Goal: Task Accomplishment & Management: Use online tool/utility

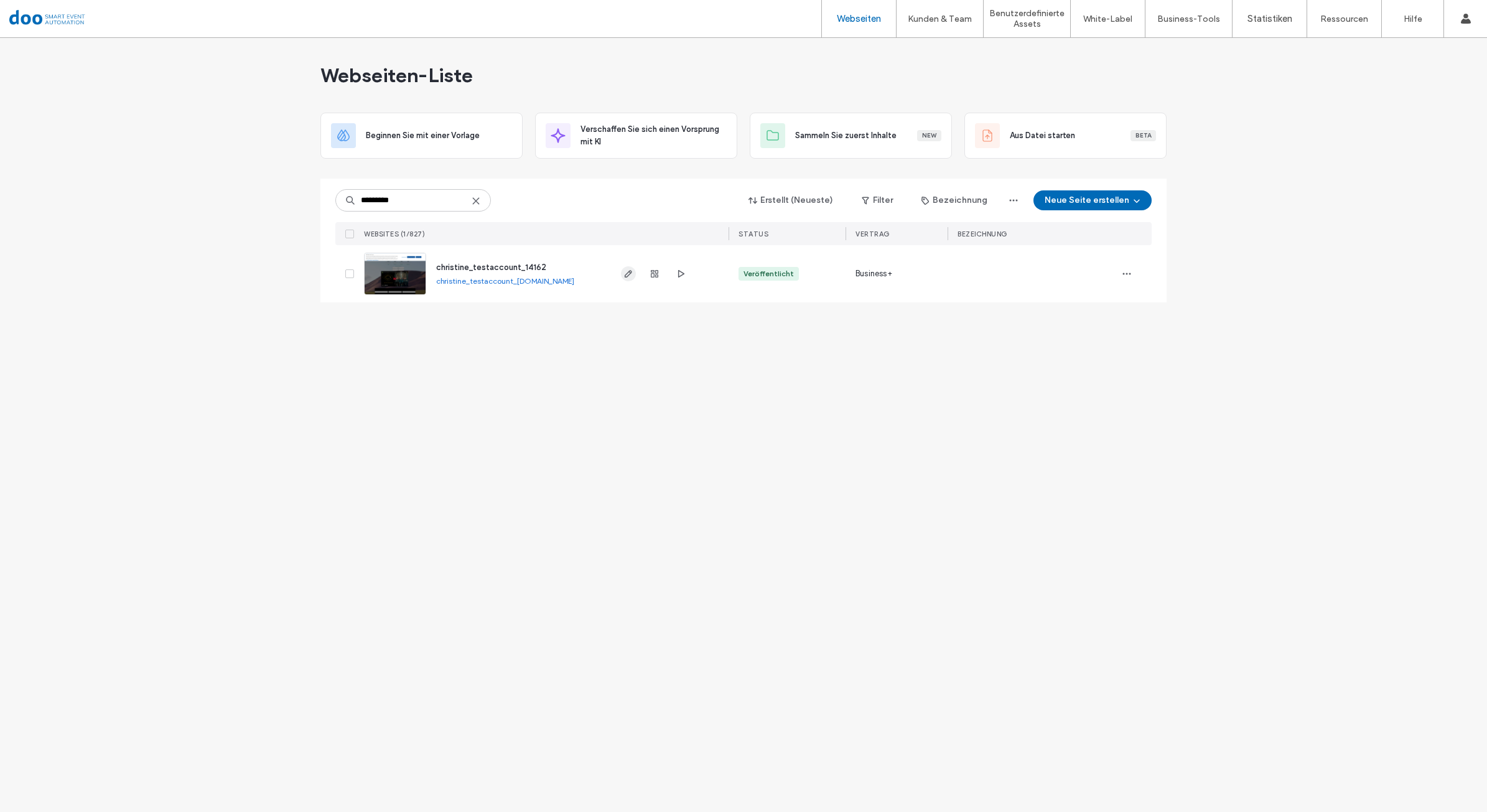
type input "*********"
click at [622, 275] on span "button" at bounding box center [628, 274] width 15 height 15
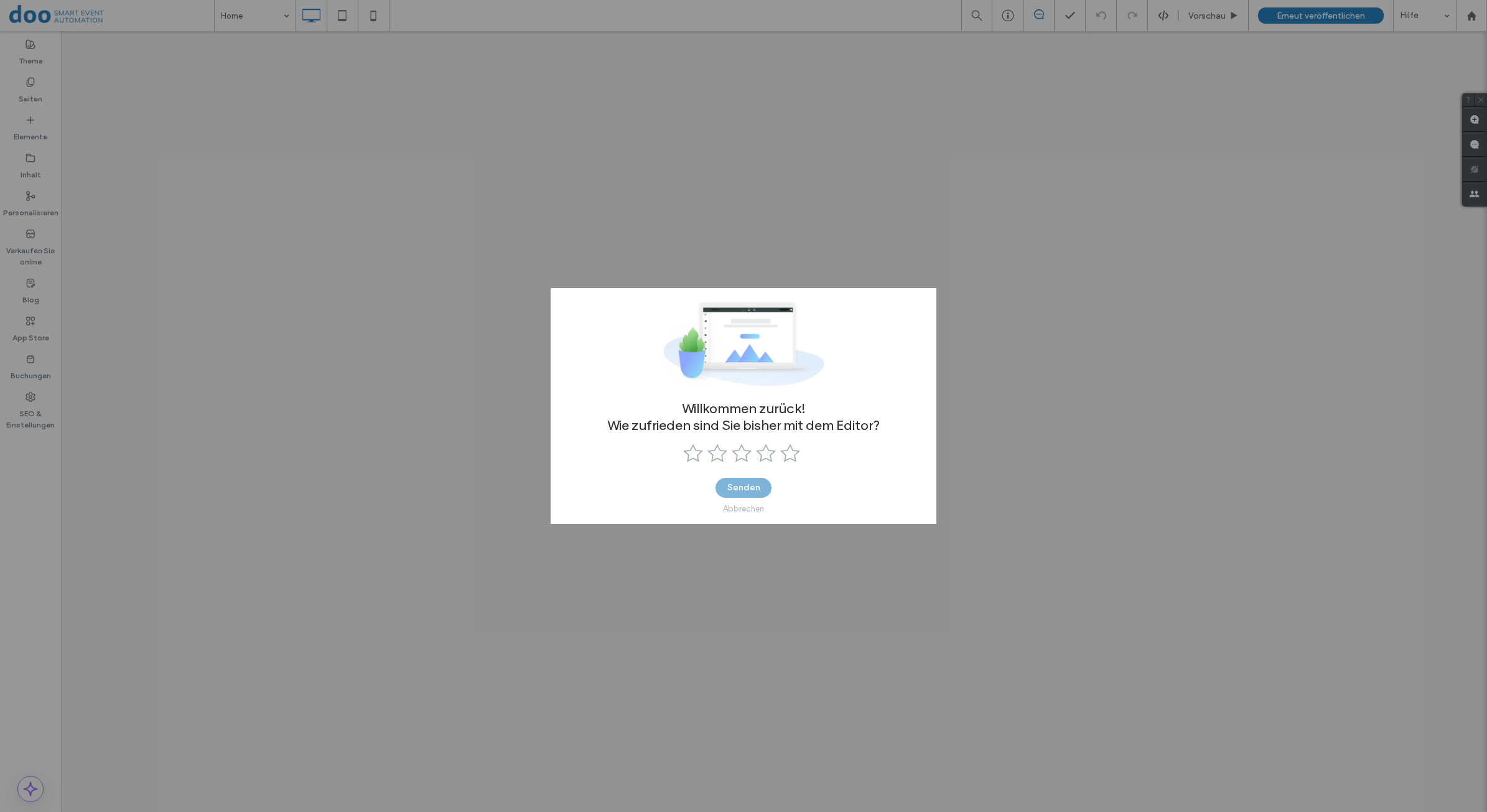
click at [749, 511] on div "Abbrechen" at bounding box center [743, 508] width 41 height 9
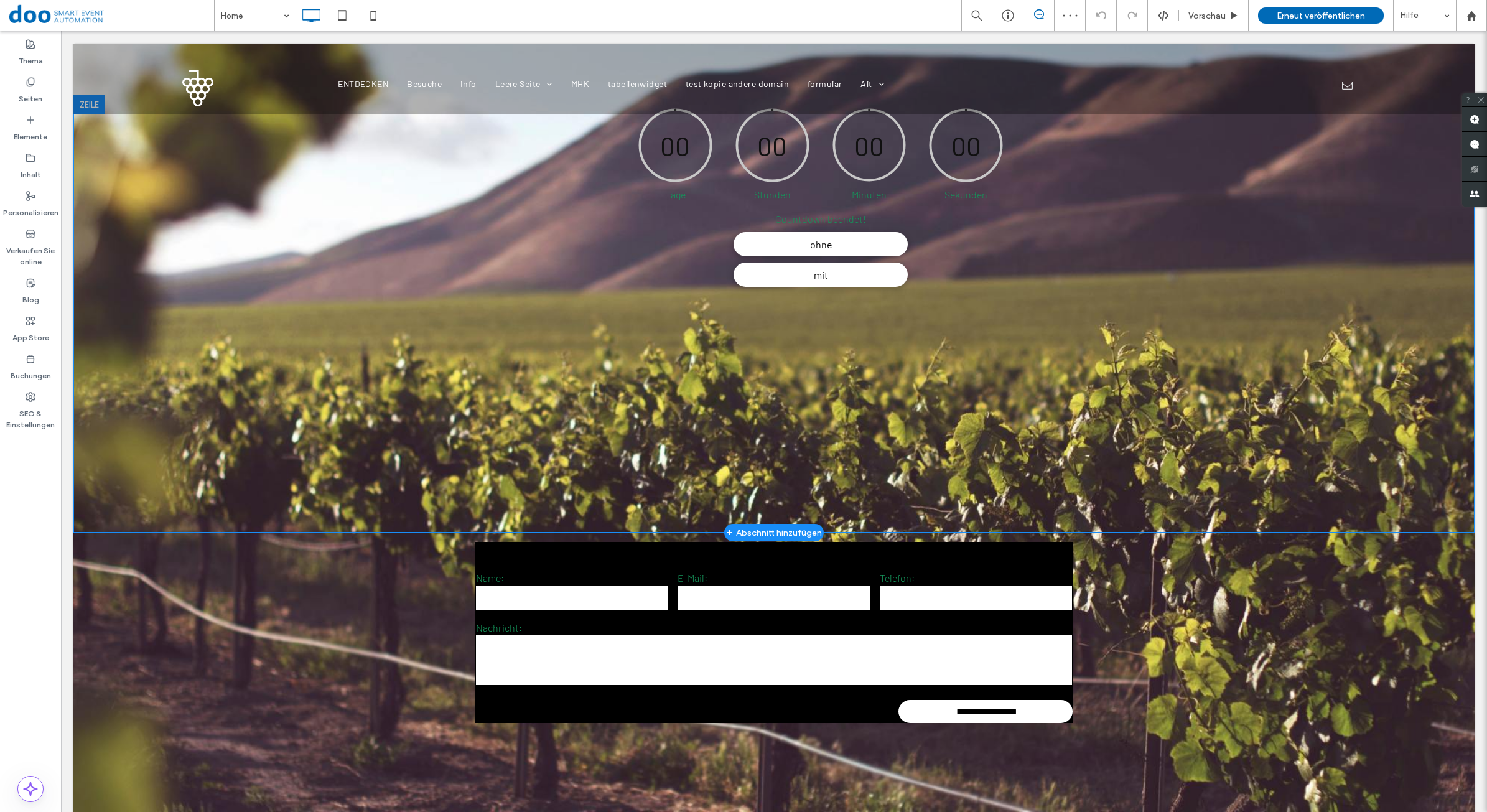
scroll to position [78, 0]
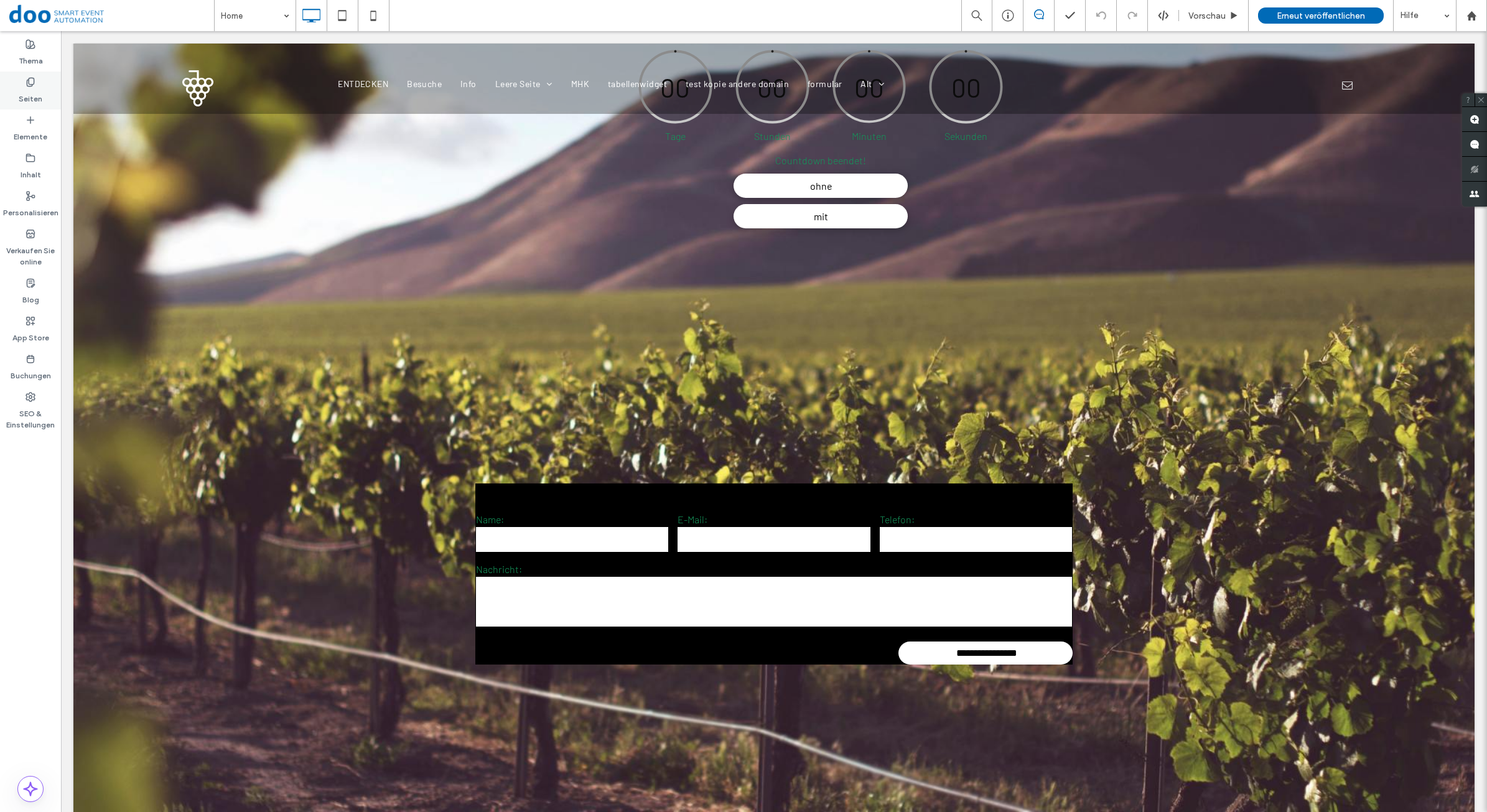
drag, startPoint x: 36, startPoint y: 97, endPoint x: 55, endPoint y: 99, distance: 19.1
click at [36, 97] on label "Seiten" at bounding box center [31, 95] width 23 height 17
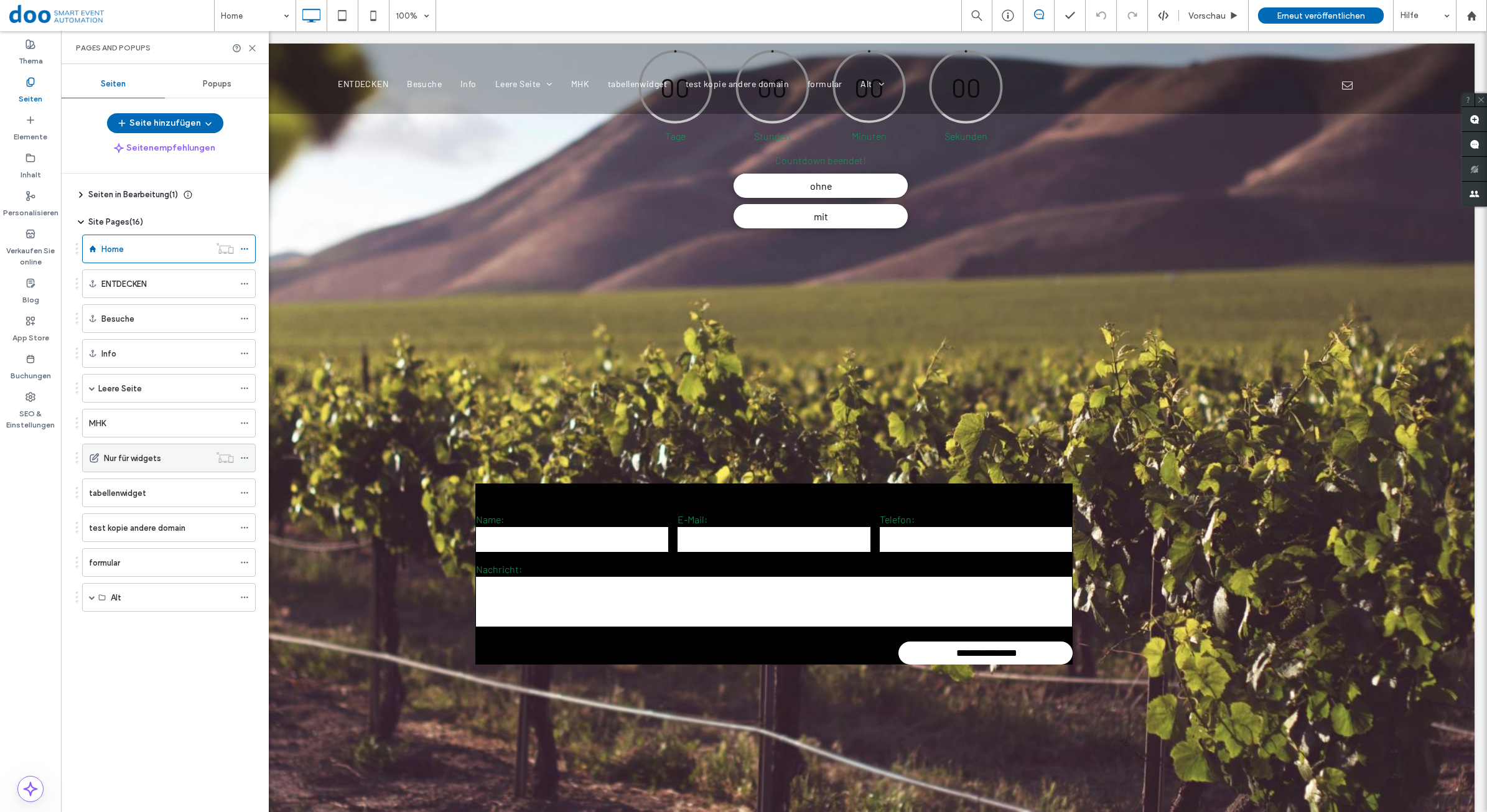
click at [156, 458] on label "Nur für widgets" at bounding box center [133, 458] width 57 height 22
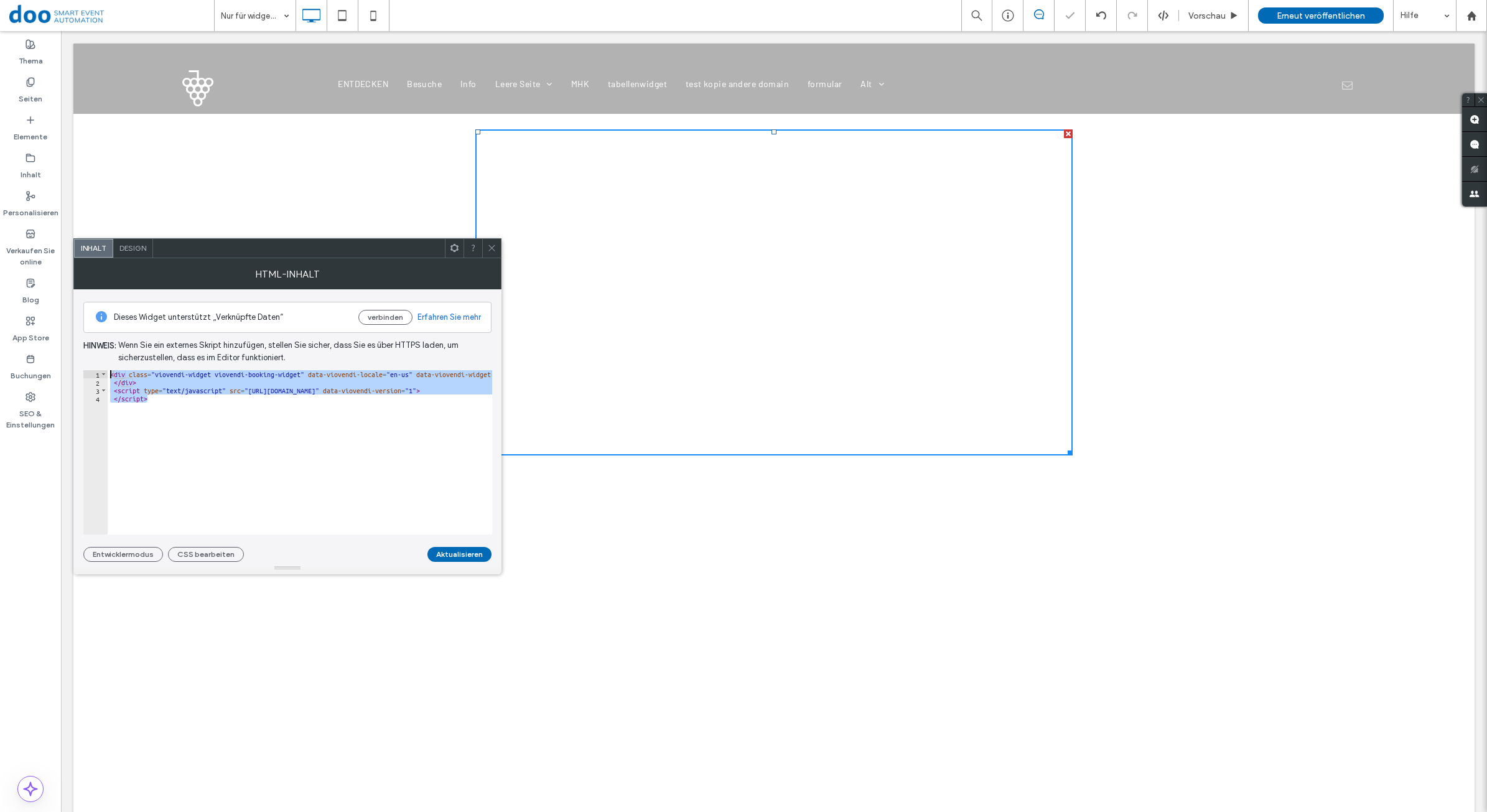
drag, startPoint x: 186, startPoint y: 395, endPoint x: 83, endPoint y: 354, distance: 110.9
click at [83, 354] on div "Dieses Widget unterstützt „Verknüpfte Daten“ verbinden Erfahren Sie mehr Hinwei…" at bounding box center [287, 425] width 408 height 273
type textarea "**********"
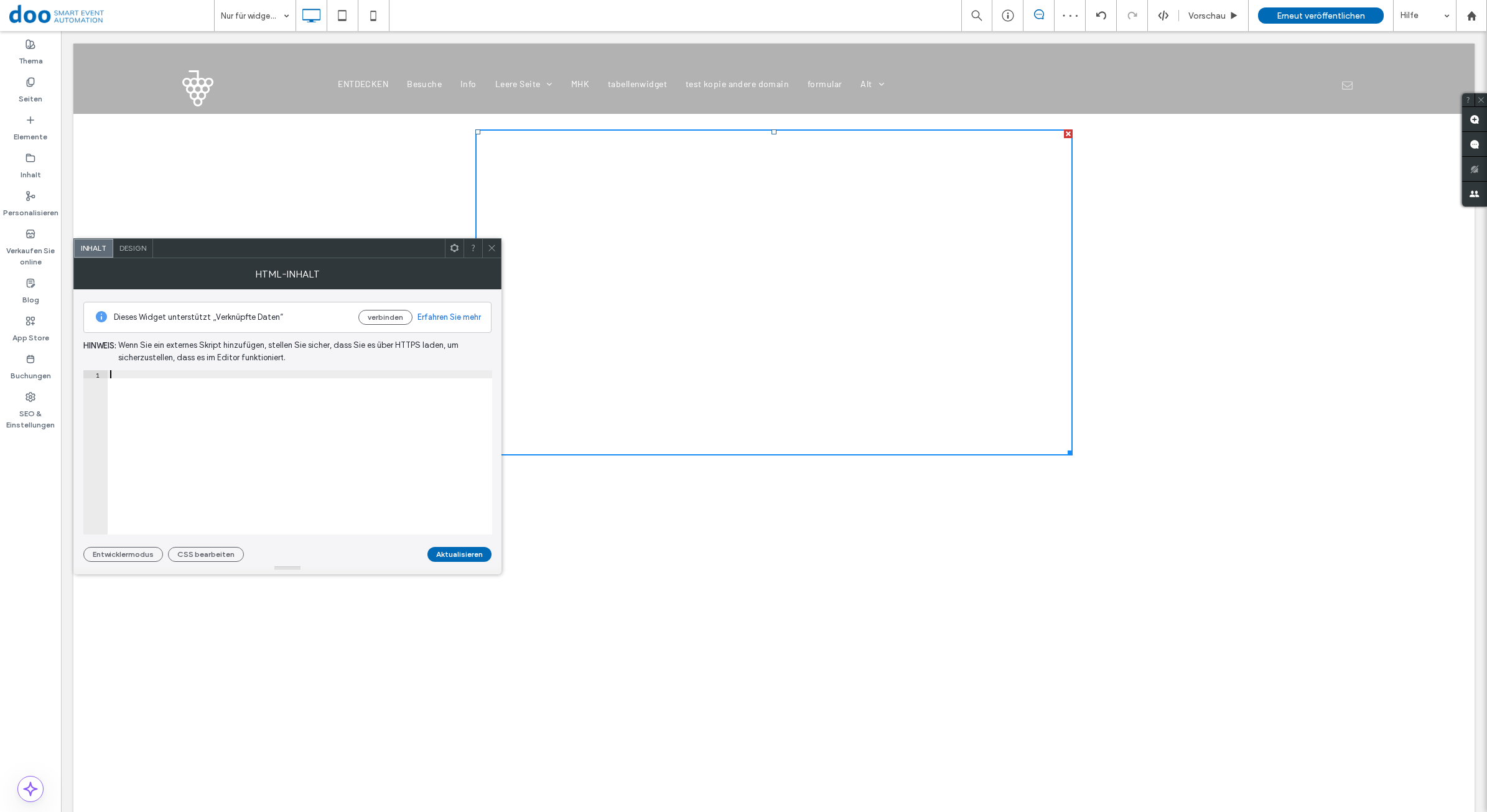
paste textarea "**********"
click at [228, 384] on div "< div class = "viovendi-widget viovendi-booking-widget" data-viovendi-locale = …" at bounding box center [491, 453] width 766 height 168
type textarea "**********"
drag, startPoint x: 283, startPoint y: 378, endPoint x: 430, endPoint y: 378, distance: 147.0
click at [430, 378] on div "< div class = "viovendi-widget viovendi-booking-widget" data-viovendi-locale = …" at bounding box center [491, 453] width 766 height 168
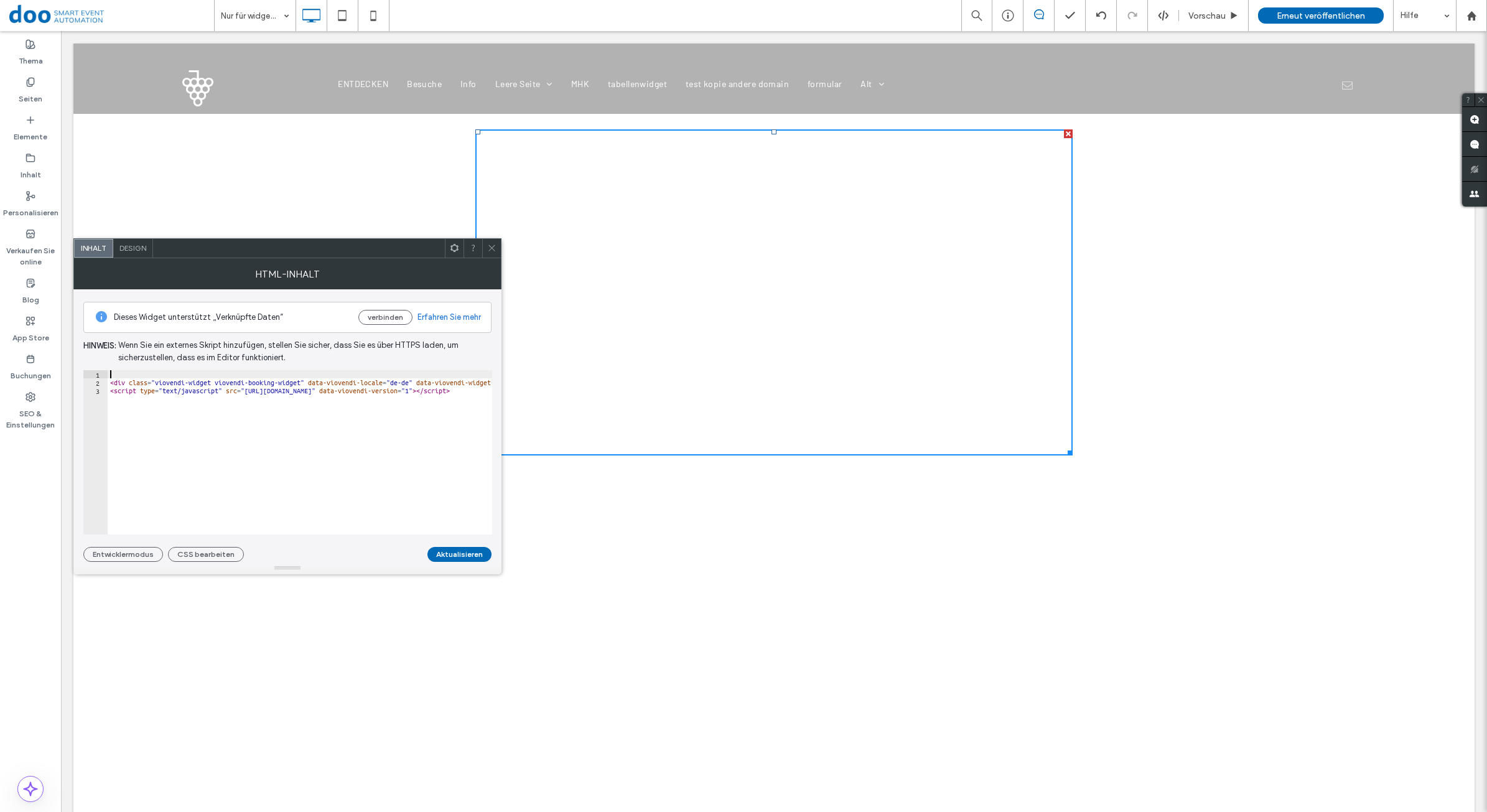
click at [430, 378] on div "< div class = "viovendi-widget viovendi-booking-widget" data-viovendi-locale = …" at bounding box center [491, 453] width 766 height 168
click at [430, 384] on div "< div class = "viovendi-widget viovendi-booking-widget" data-viovendi-locale = …" at bounding box center [491, 453] width 766 height 168
click at [455, 554] on button "Aktualisieren" at bounding box center [459, 554] width 64 height 15
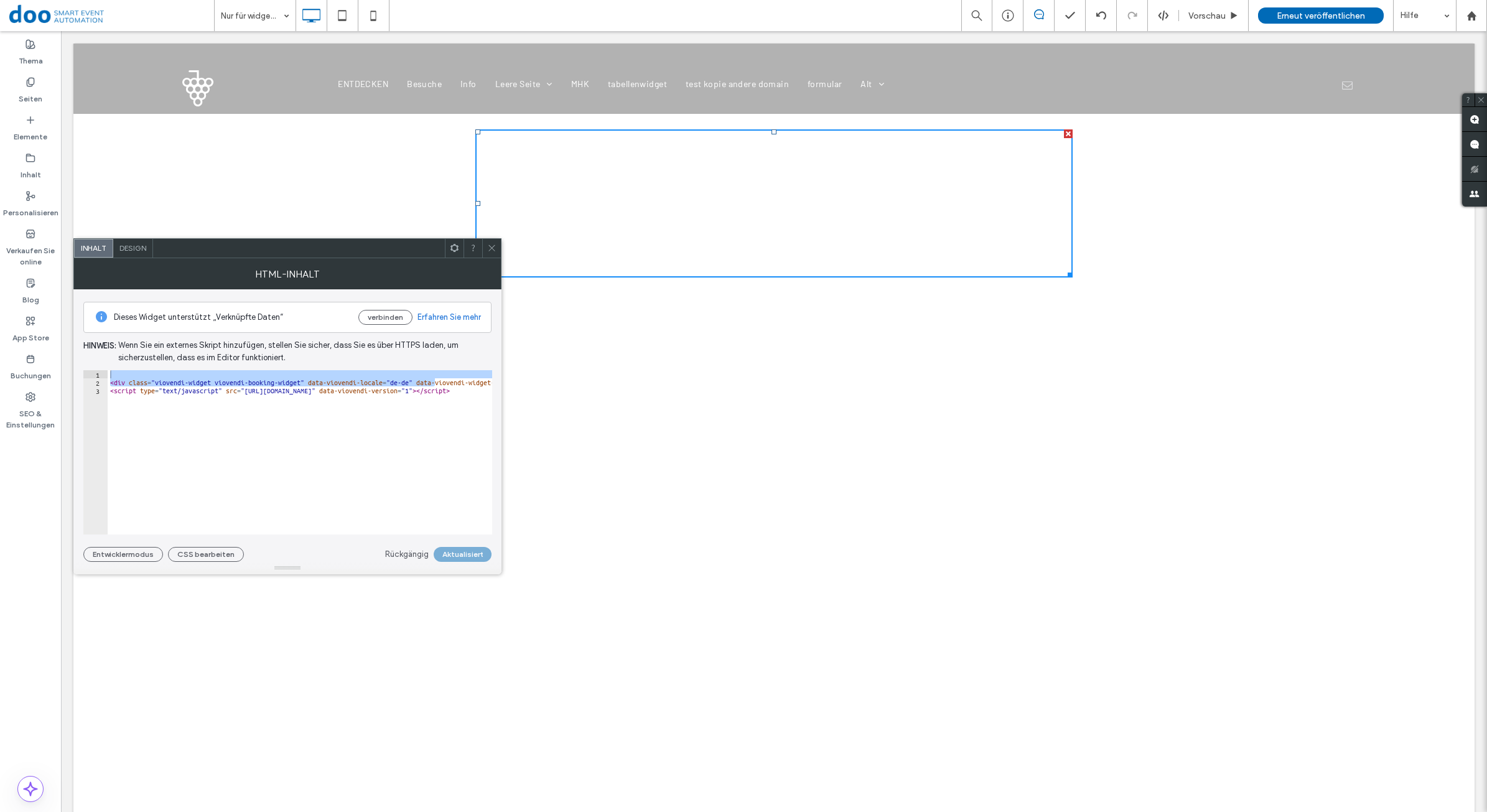
type textarea "**********"
click at [408, 487] on div "< div class = "viovendi-widget viovendi-booking-widget" data-viovendi-locale = …" at bounding box center [466, 453] width 766 height 168
click at [249, 374] on div "< div class = "viovendi-widget viovendi-booking-widget" data-viovendi-locale = …" at bounding box center [466, 453] width 766 height 168
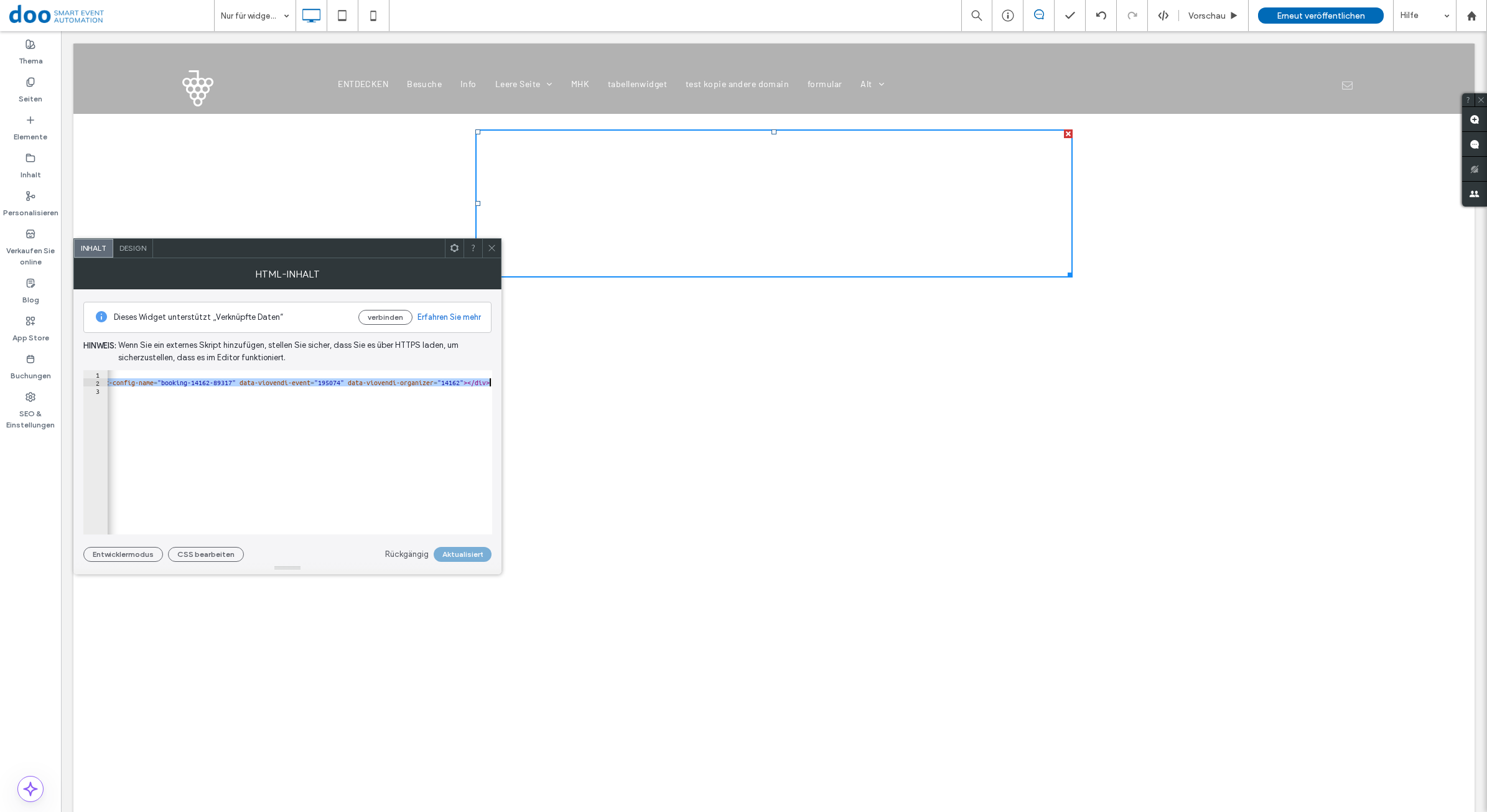
scroll to position [0, 381]
click at [455, 384] on div "< div class = "viovendi-widget viovendi-booking-widget" data-viovendi-locale = …" at bounding box center [300, 451] width 384 height 164
click at [465, 384] on div "< div class = "viovendi-widget viovendi-booking-widget" data-viovendi-locale = …" at bounding box center [109, 453] width 766 height 168
paste textarea "**********"
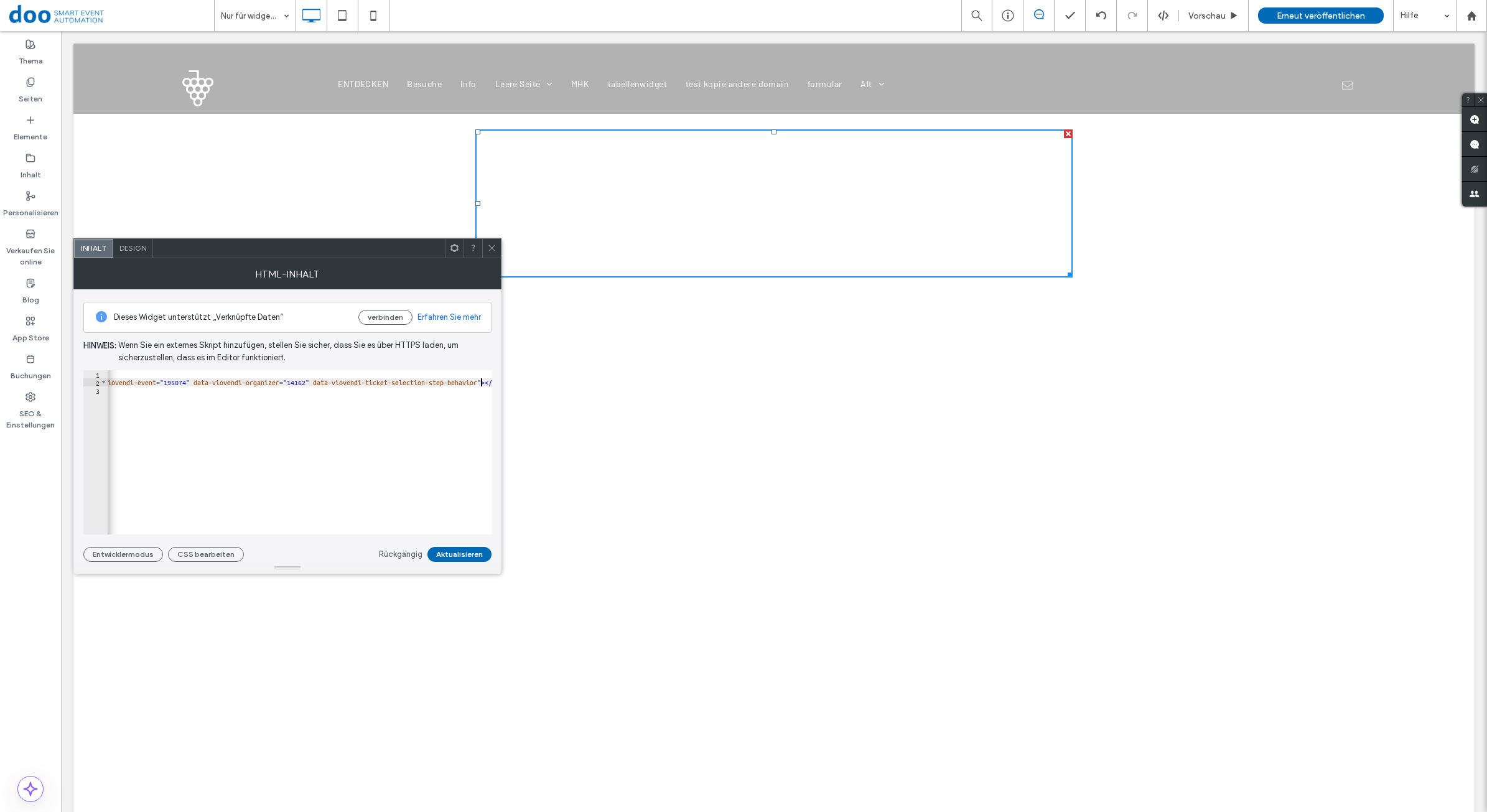
scroll to position [0, 536]
click at [313, 384] on div "< div class = "viovendi-widget viovendi-booking-widget" data-viovendi-locale = …" at bounding box center [39, 453] width 938 height 168
drag, startPoint x: 458, startPoint y: 381, endPoint x: 498, endPoint y: 360, distance: 45.2
click at [458, 380] on div "< div class = "viovendi-widget viovendi-booking-widget" data-viovendi-locale = …" at bounding box center [41, 453] width 941 height 168
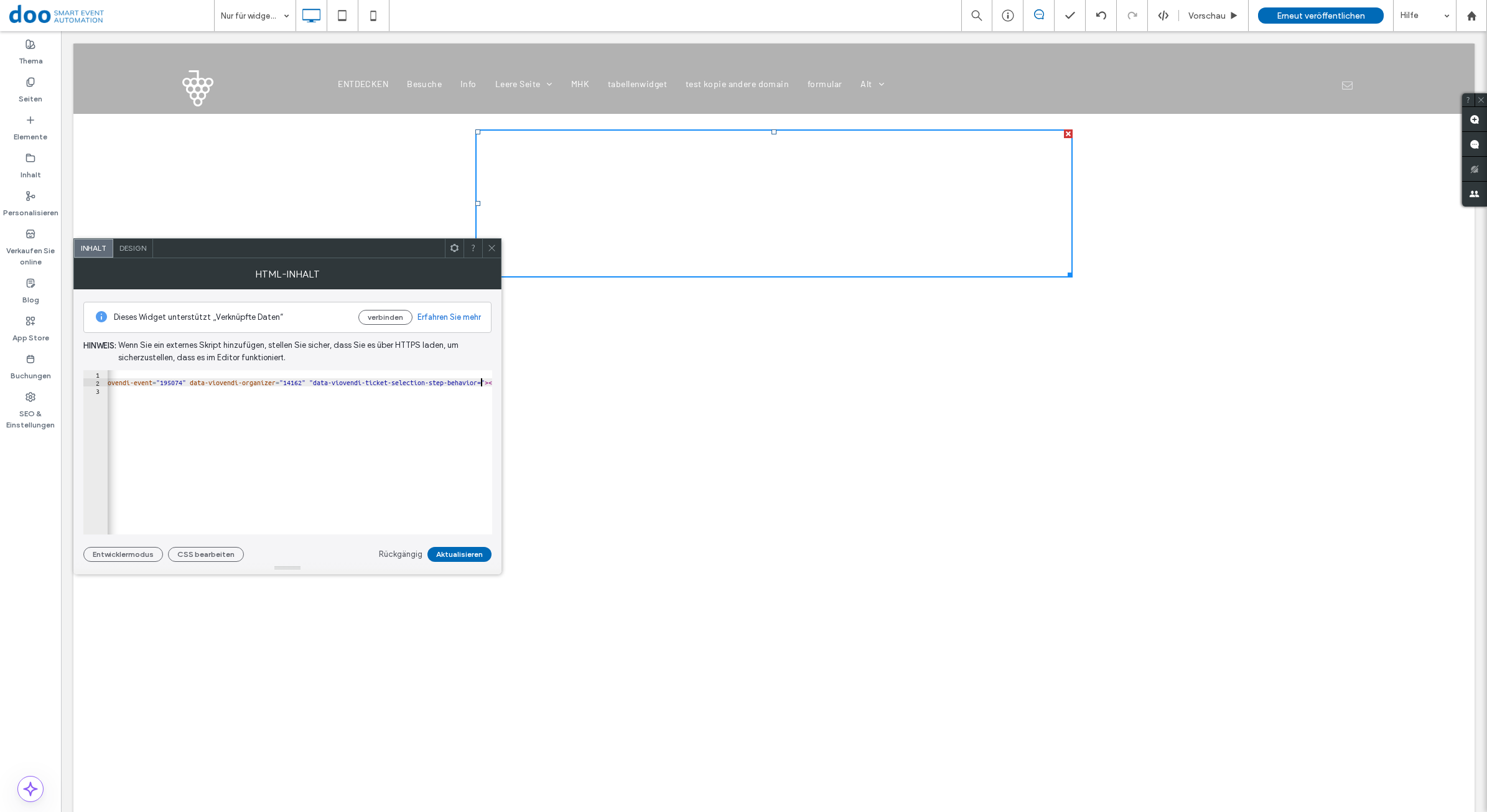
scroll to position [0, 75]
paste textarea "**********"
click at [436, 381] on div "< div class = "viovendi-widget viovendi-booking-widget" data-viovendi-locale = …" at bounding box center [22, 453] width 983 height 168
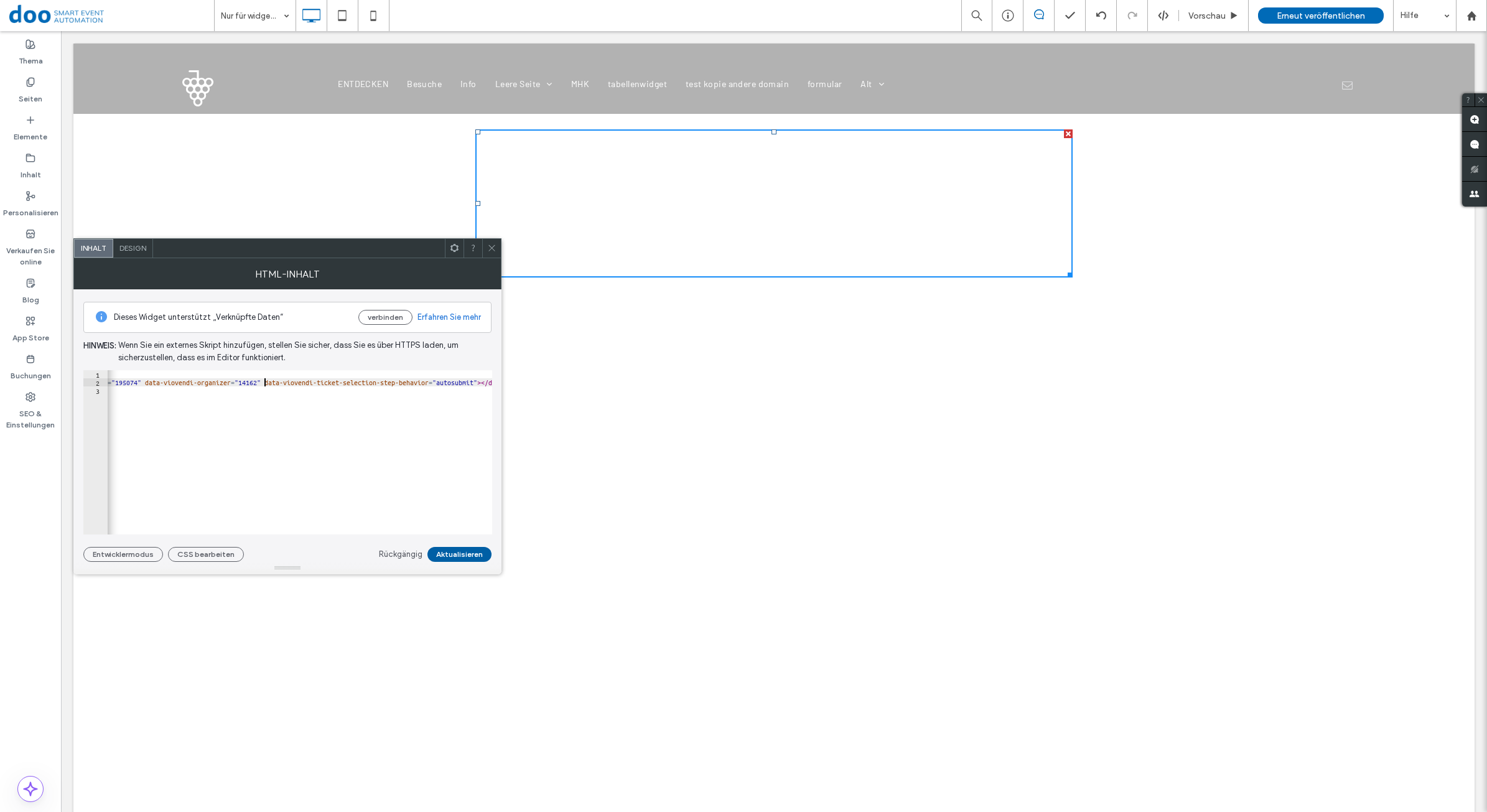
type textarea "**********"
click at [469, 557] on button "Aktualisieren" at bounding box center [459, 554] width 64 height 15
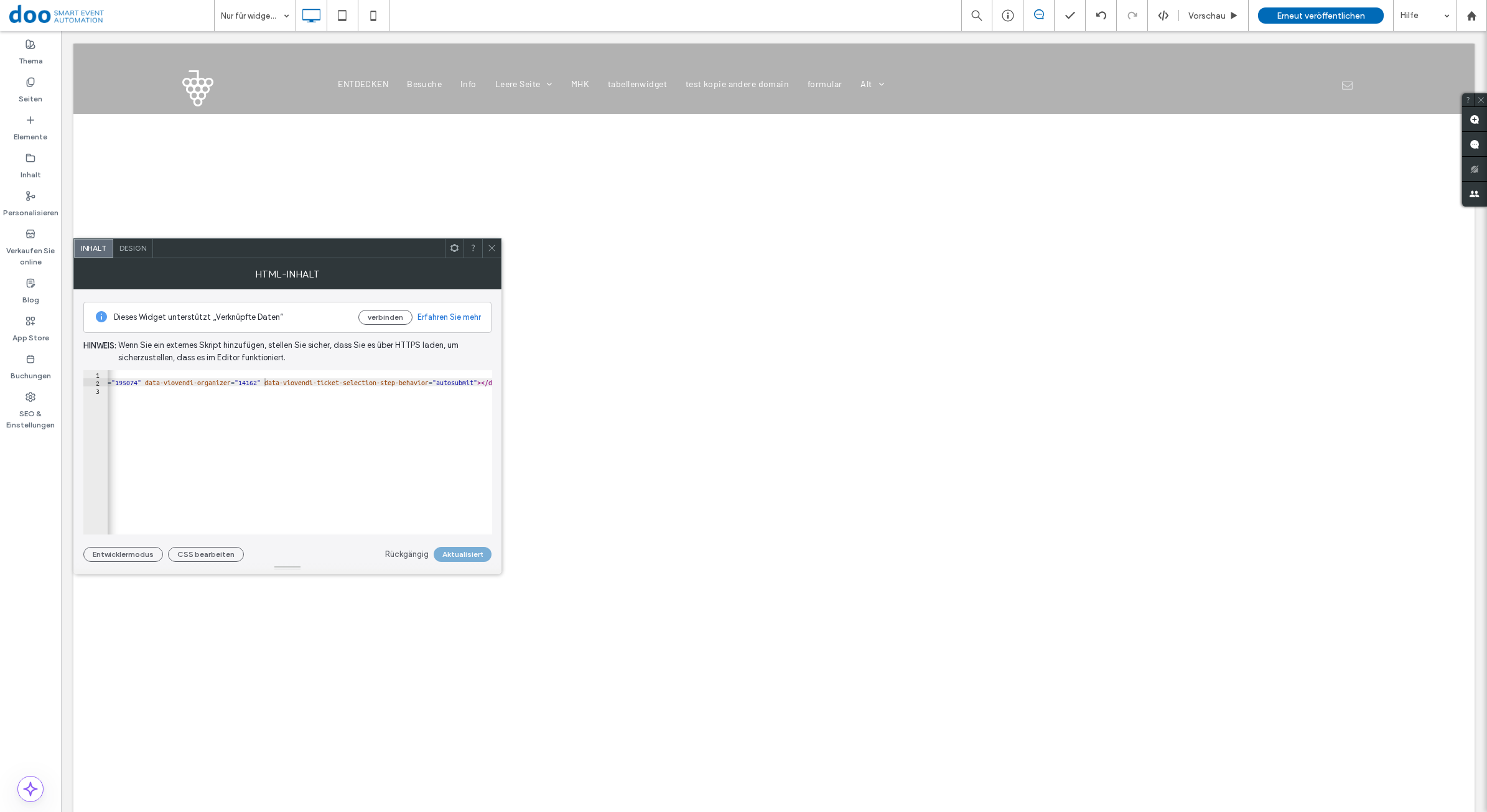
click at [433, 616] on div "Click To Paste Zeile + Abschnitt hinzufügen" at bounding box center [774, 696] width 1401 height 1166
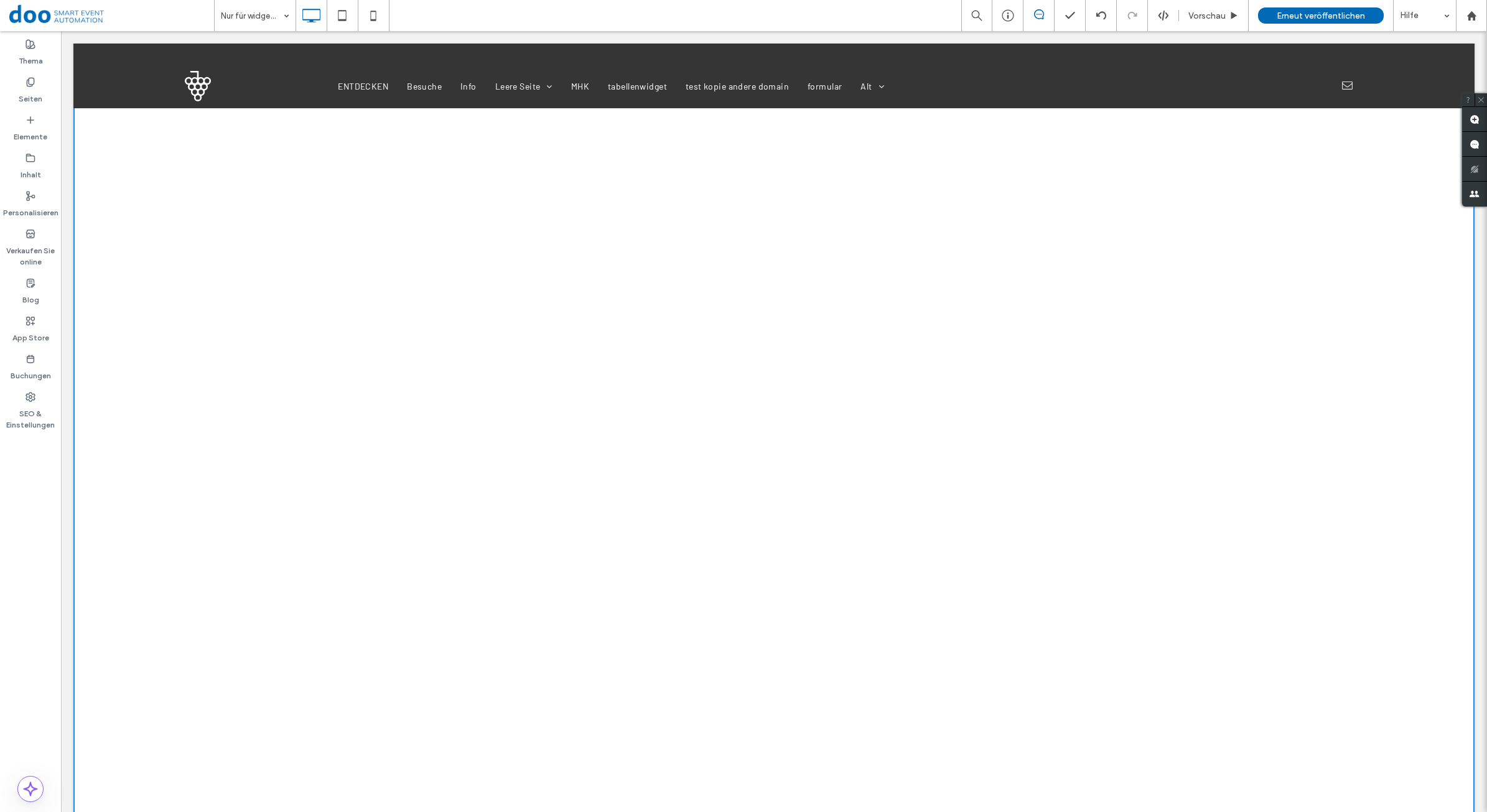
scroll to position [389, 0]
click at [1282, 13] on span "Erneut veröffentlichen" at bounding box center [1320, 16] width 88 height 11
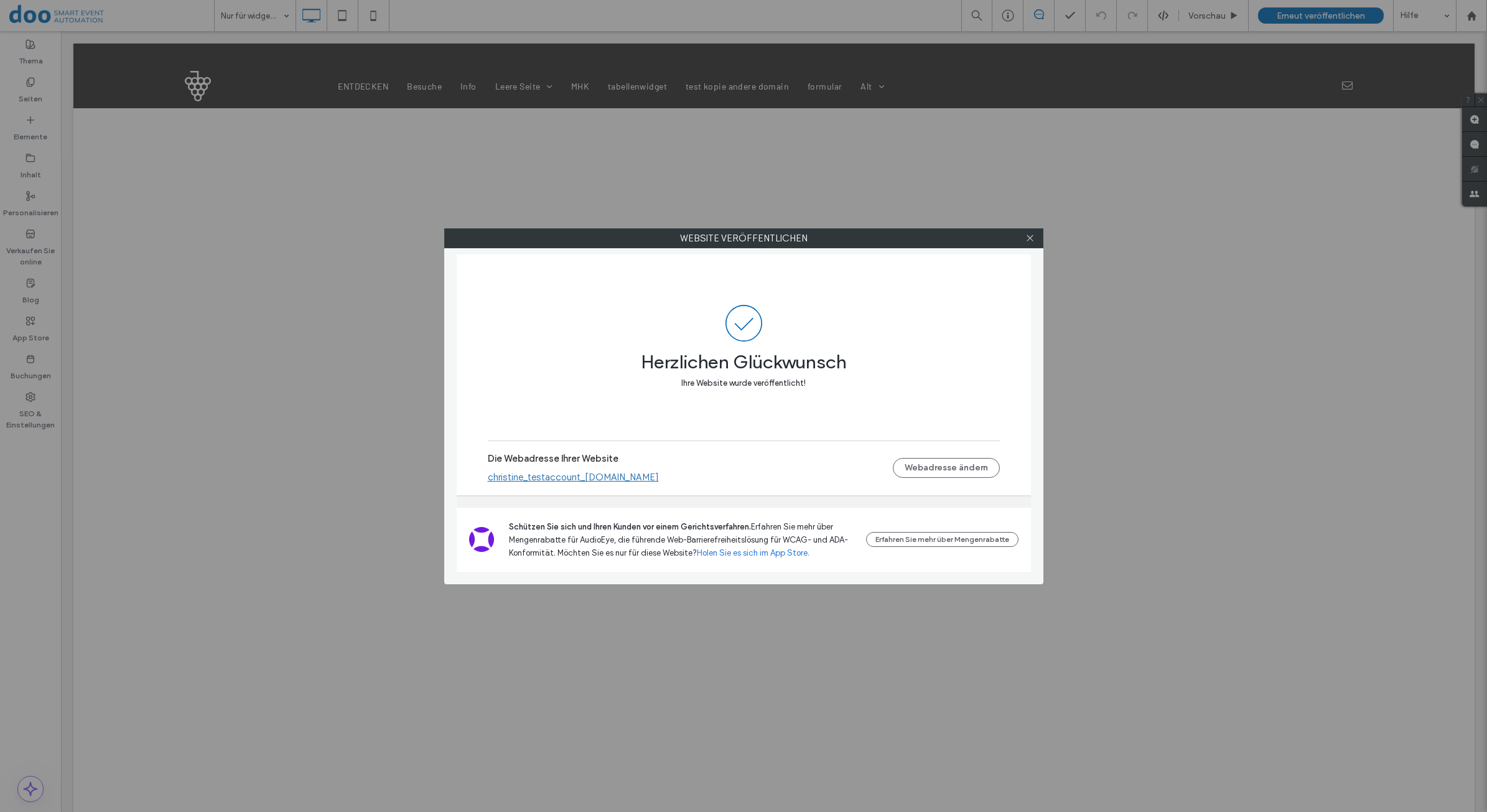
click at [643, 474] on link "christine_testaccount_[DOMAIN_NAME]" at bounding box center [573, 476] width 171 height 11
click at [1025, 238] on icon at bounding box center [1029, 238] width 9 height 9
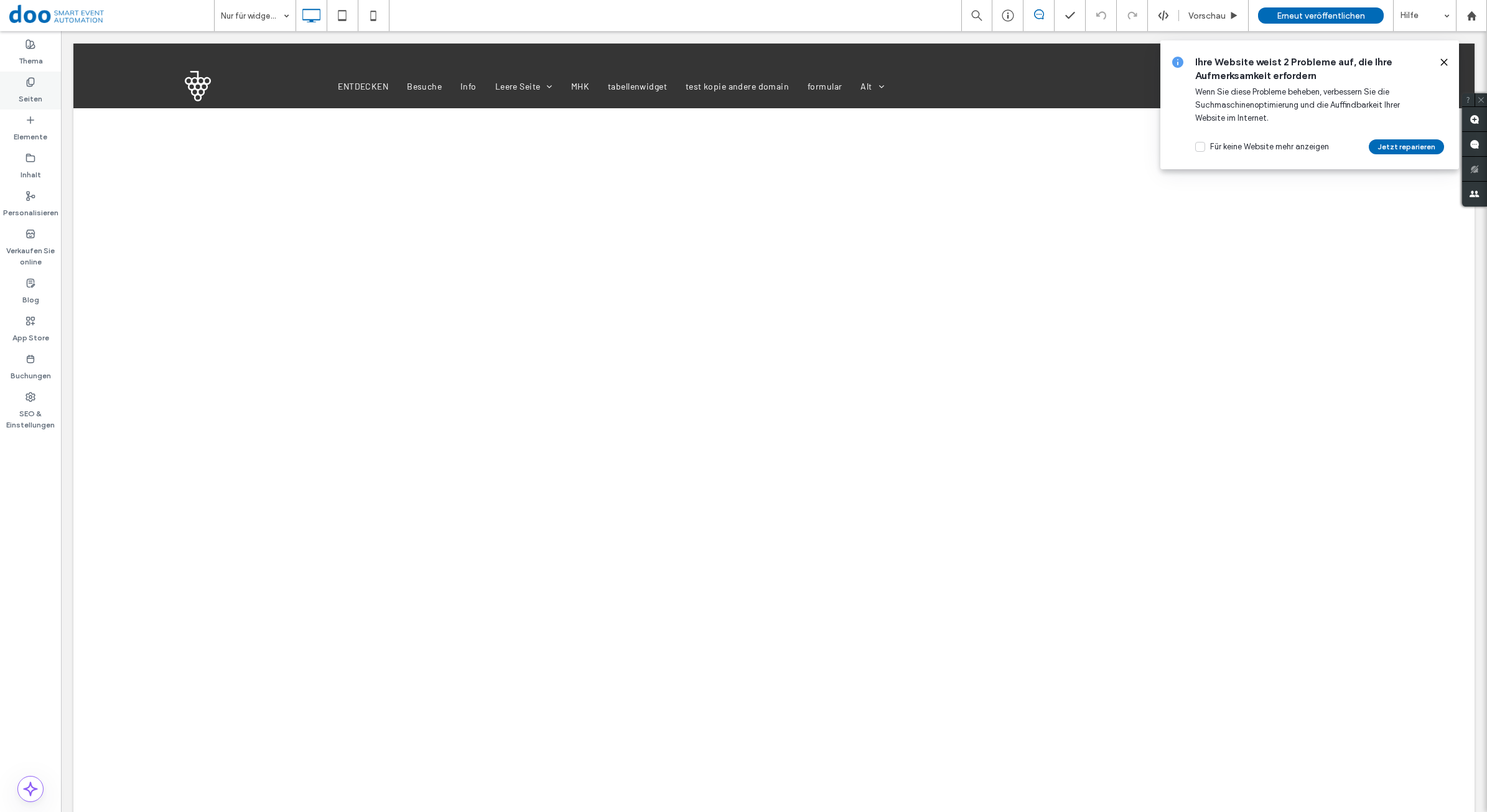
click at [44, 78] on div "Seiten" at bounding box center [31, 91] width 61 height 38
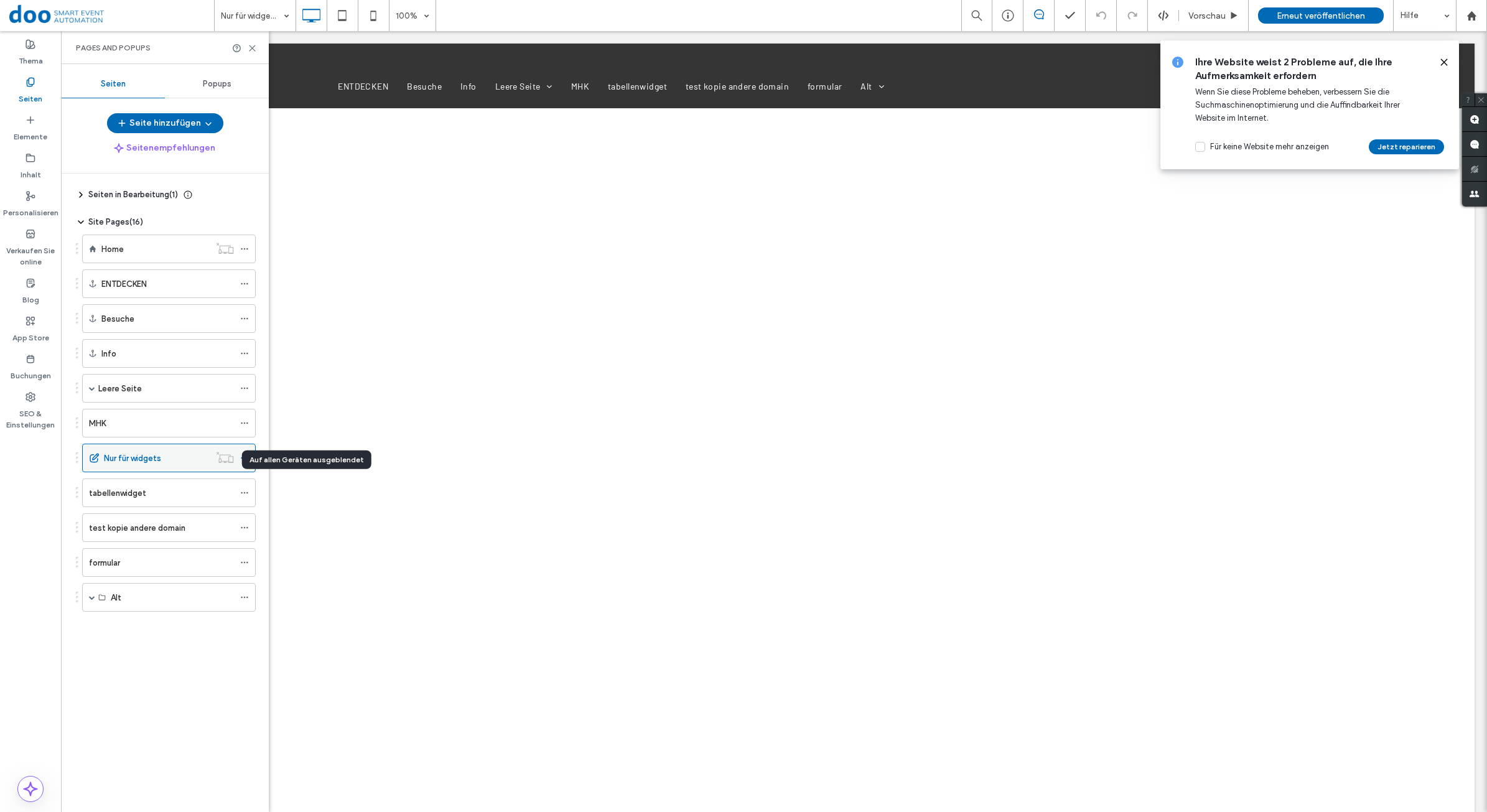
click at [228, 460] on icon at bounding box center [225, 458] width 18 height 13
click at [240, 459] on div at bounding box center [225, 458] width 31 height 13
click at [244, 461] on icon at bounding box center [245, 458] width 9 height 9
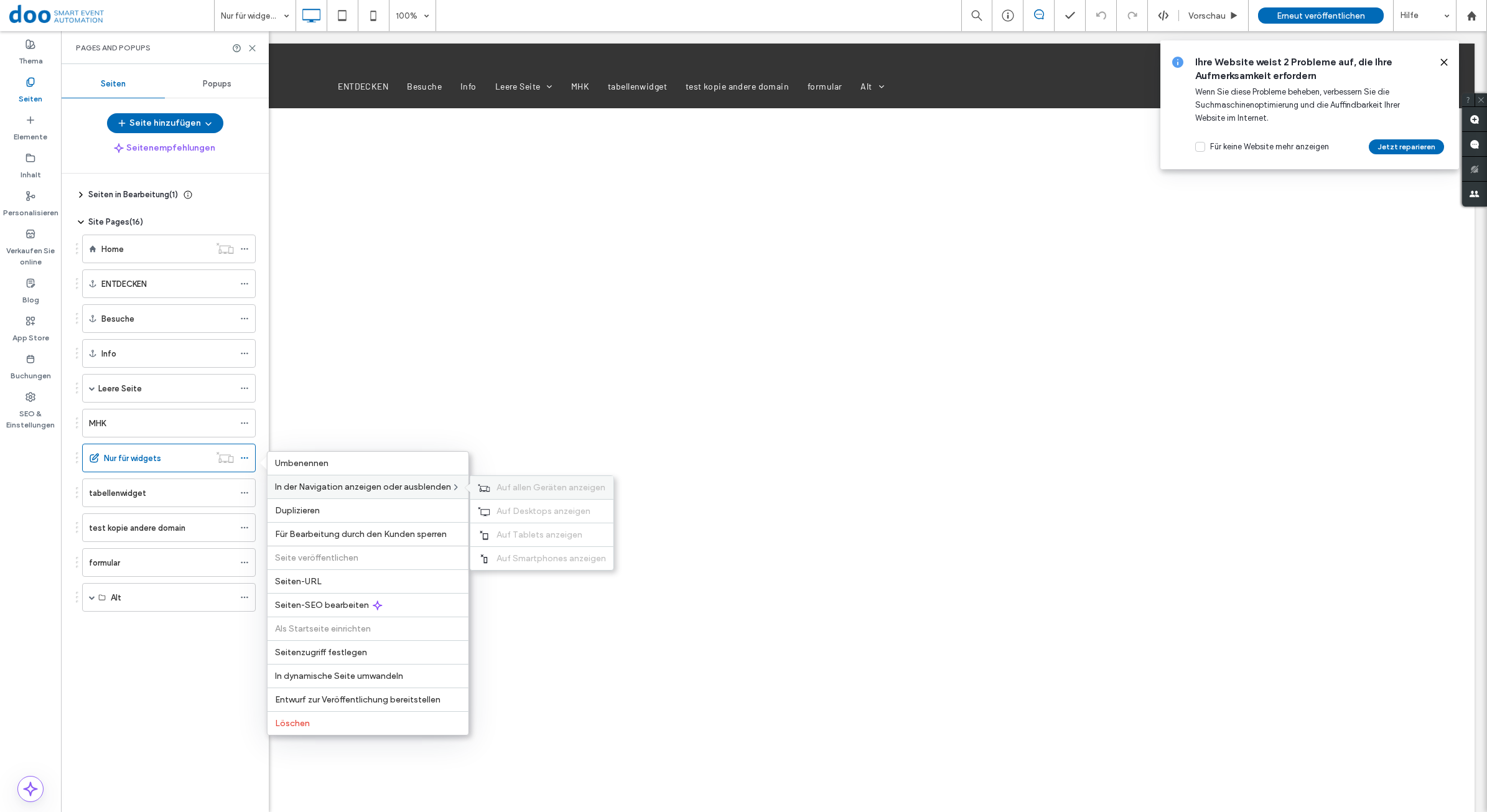
click at [542, 493] on span "Auf allen Geräten anzeigen" at bounding box center [550, 487] width 109 height 11
drag, startPoint x: 1321, startPoint y: 9, endPoint x: 1322, endPoint y: 2, distance: 7.1
click at [1322, 11] on span "Erneut veröffentlichen" at bounding box center [1320, 16] width 88 height 11
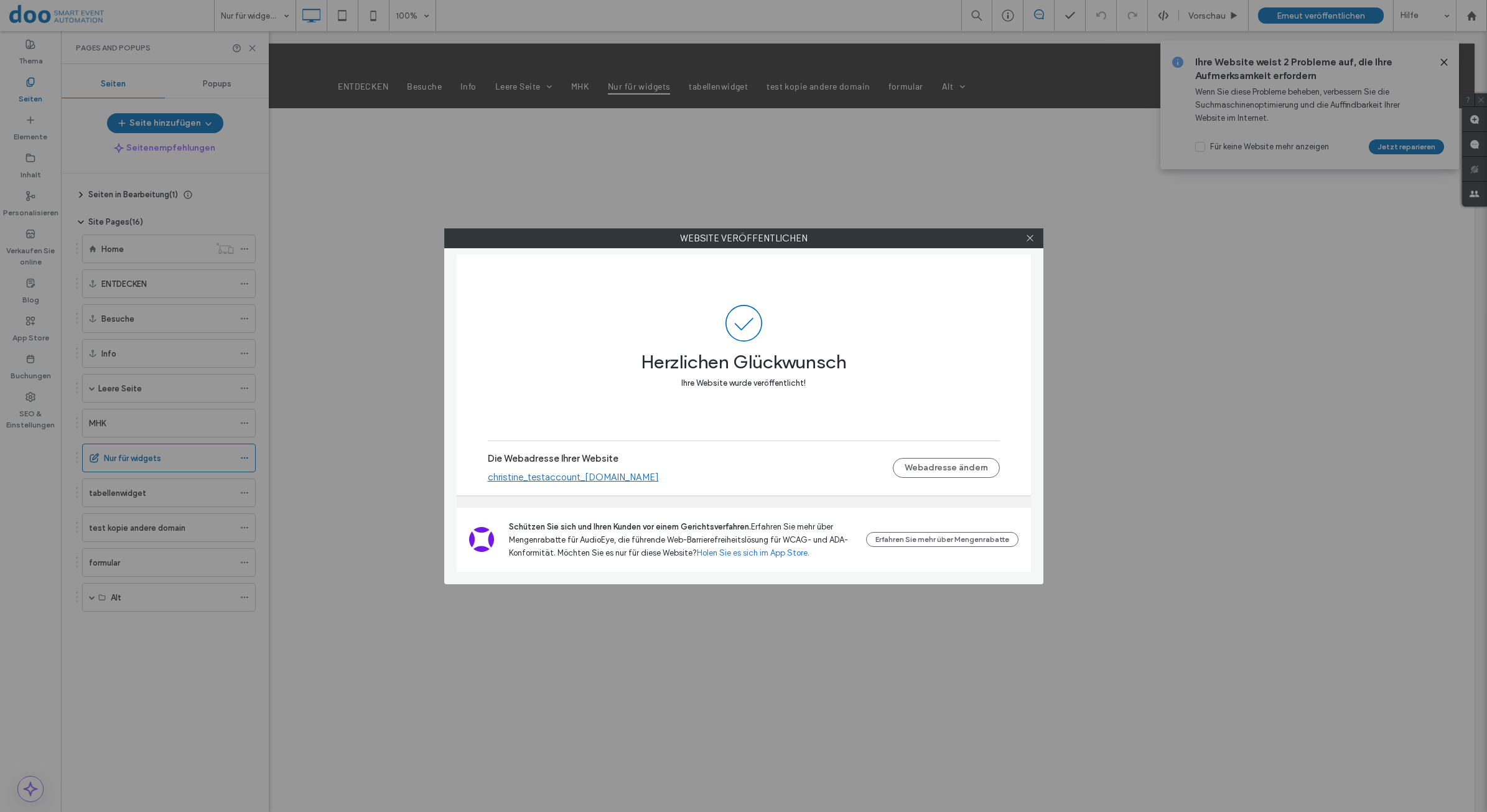
click at [645, 476] on link "christine_testaccount_[DOMAIN_NAME]" at bounding box center [573, 476] width 171 height 11
click at [125, 456] on div "Website veröffentlichen Herzlichen Glückwunsch Ihre Website wurde veröffentlich…" at bounding box center [743, 406] width 1487 height 812
click at [1024, 240] on div at bounding box center [1029, 238] width 19 height 19
click at [1028, 238] on icon at bounding box center [1029, 238] width 9 height 9
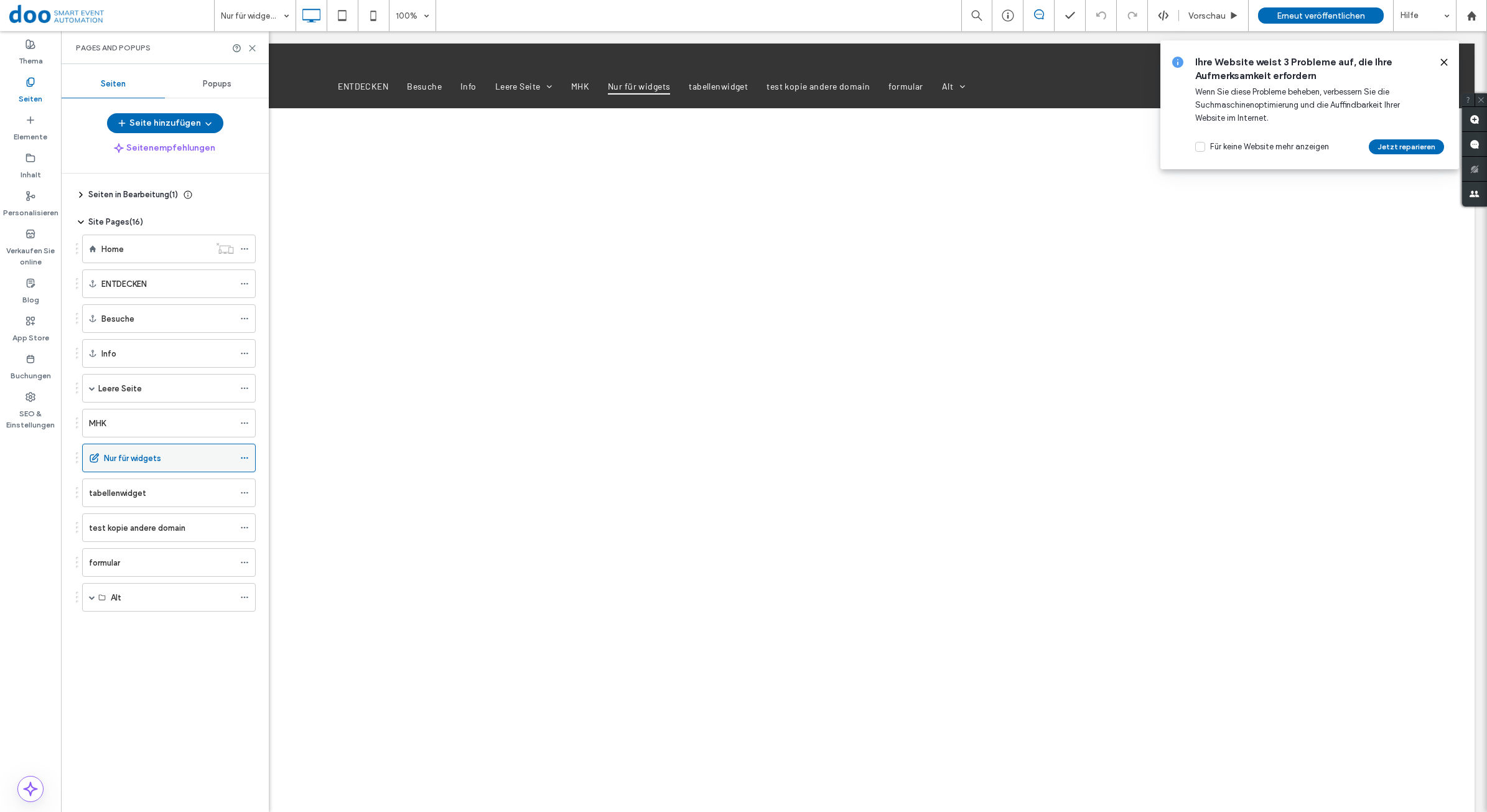
click at [241, 458] on icon at bounding box center [245, 458] width 9 height 9
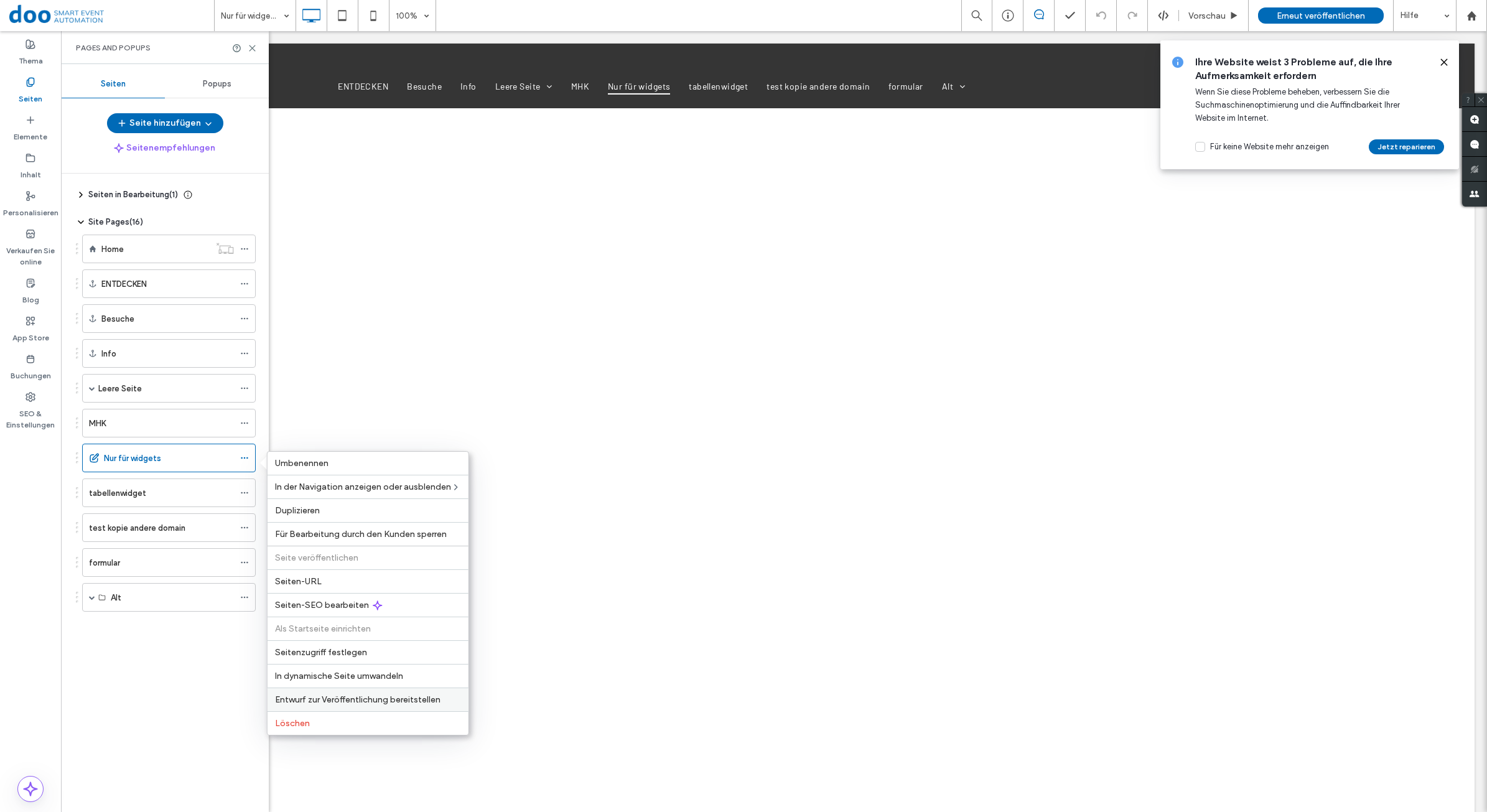
click at [340, 704] on span "Entwurf zur Veröffentlichung bereitstellen" at bounding box center [357, 700] width 165 height 11
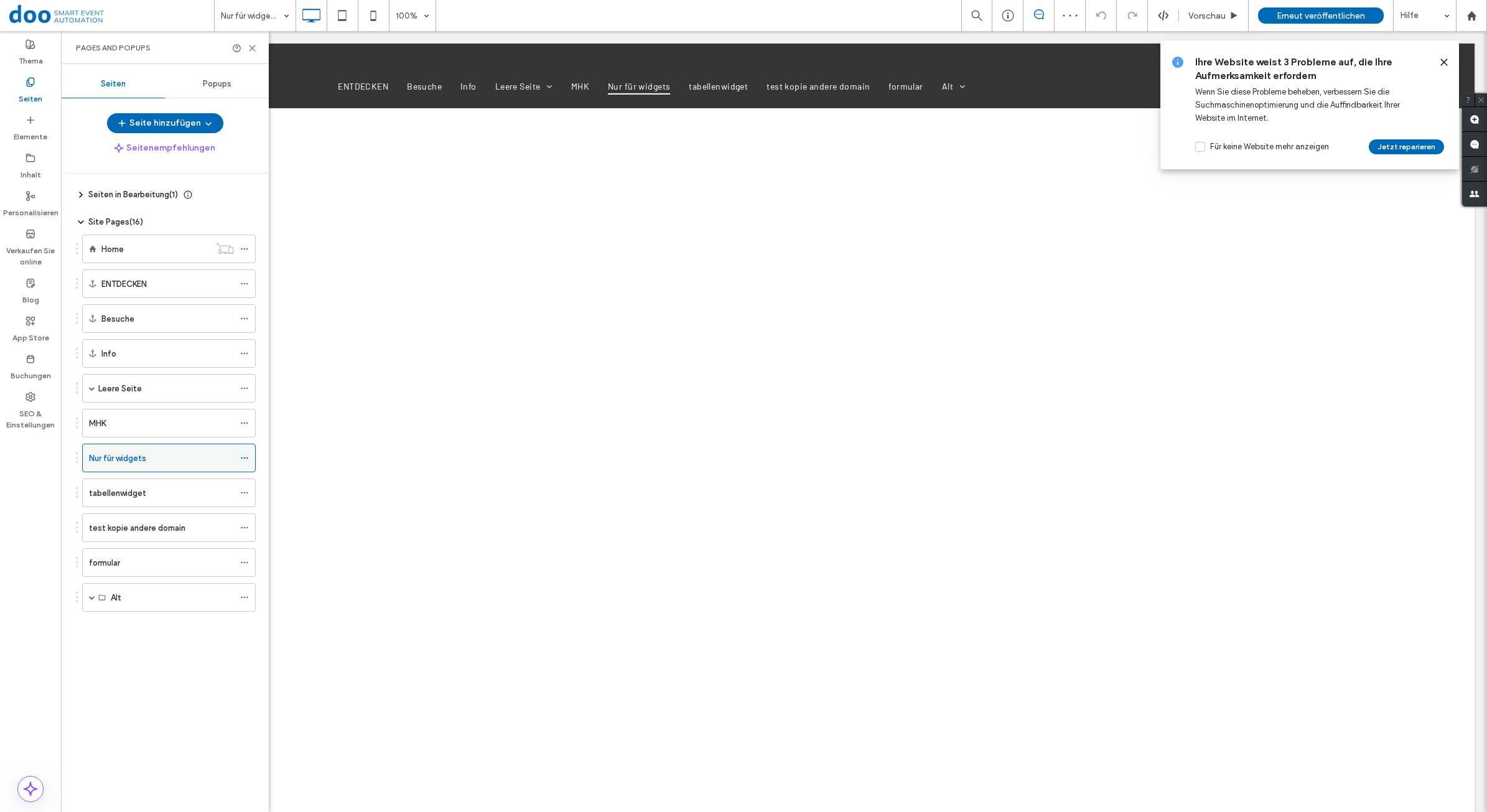
click at [247, 459] on use at bounding box center [244, 458] width 7 height 2
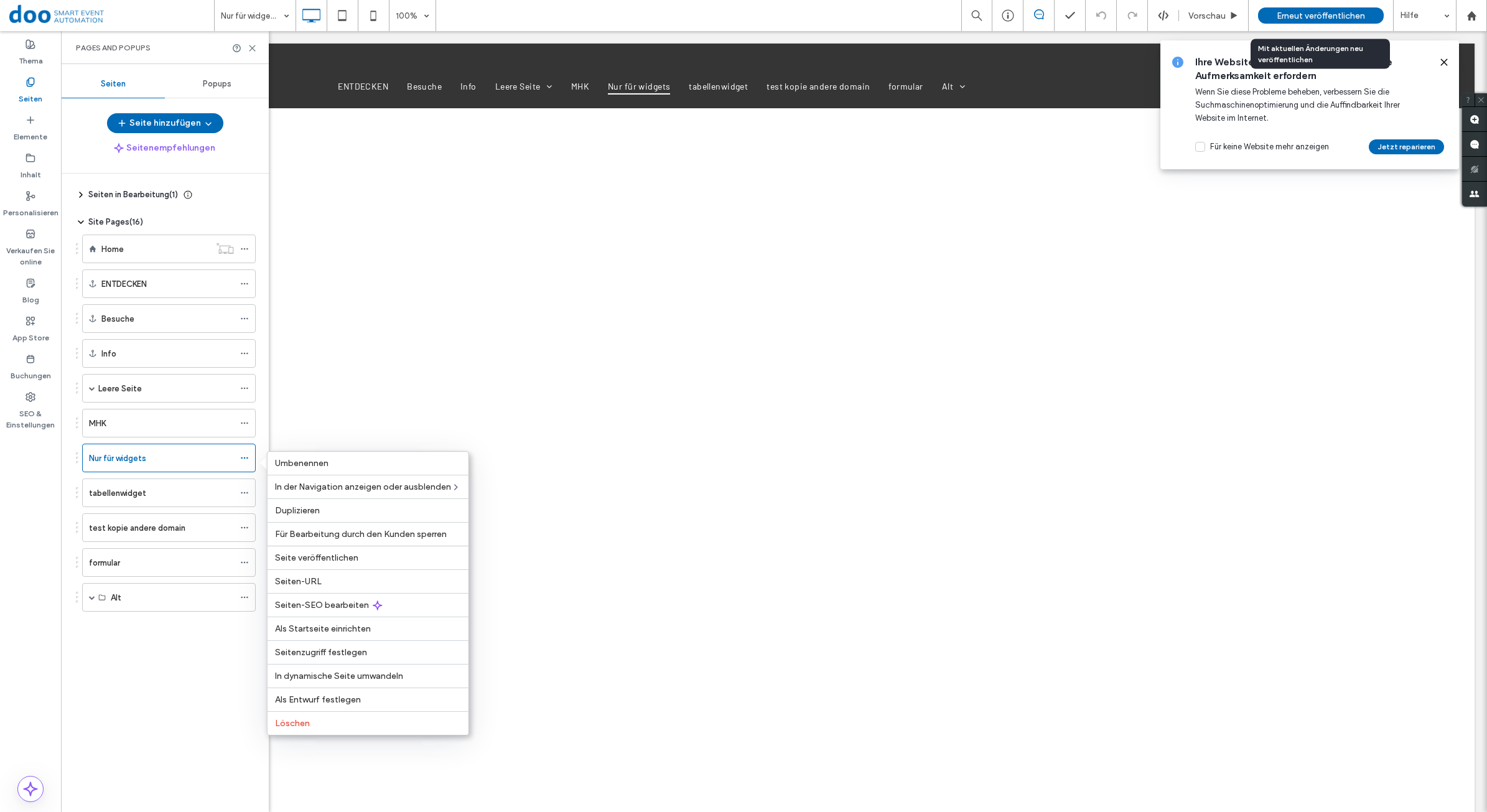
click at [1348, 11] on span "Erneut veröffentlichen" at bounding box center [1320, 16] width 88 height 11
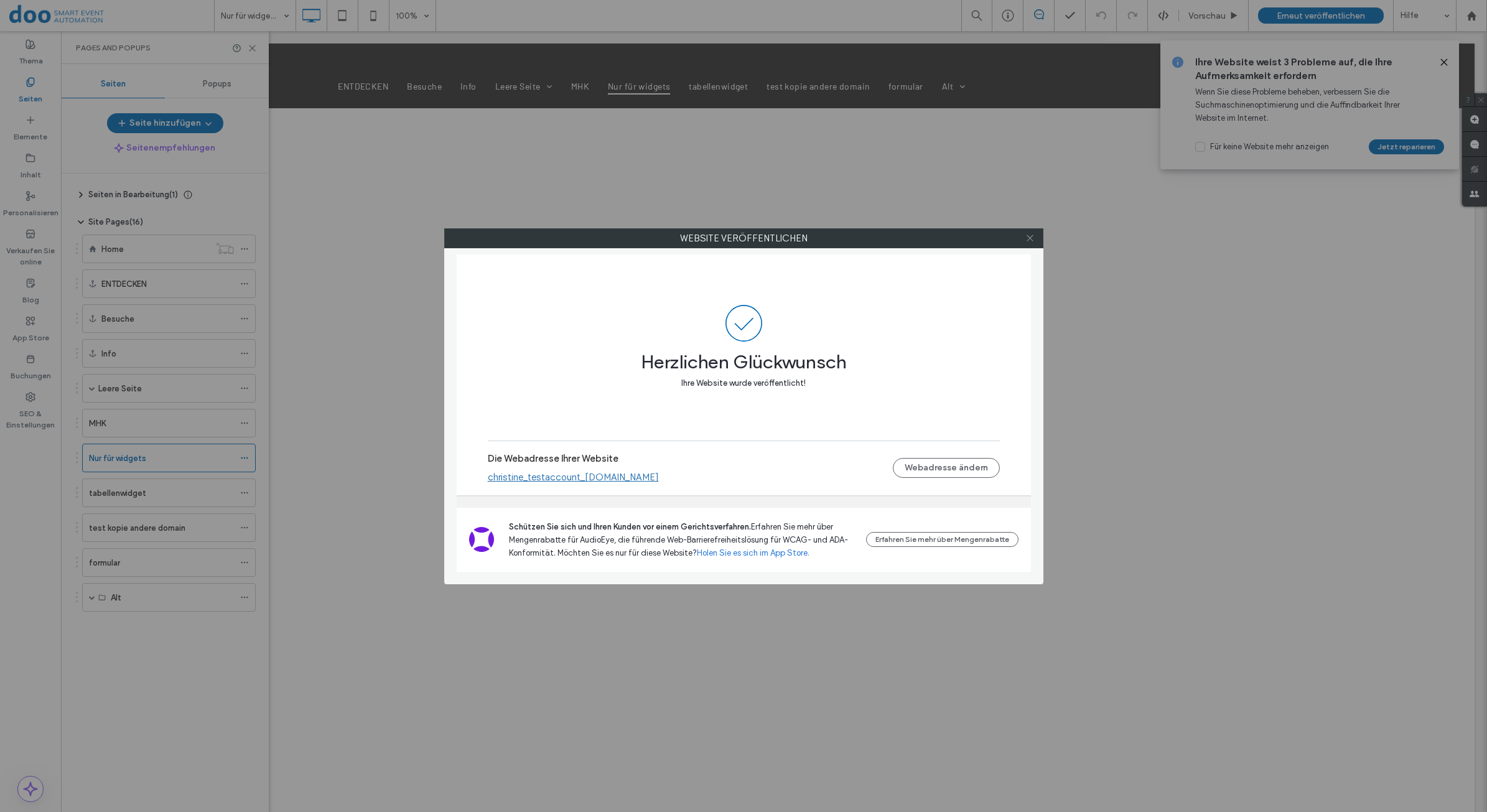
click at [1030, 237] on icon at bounding box center [1029, 238] width 9 height 9
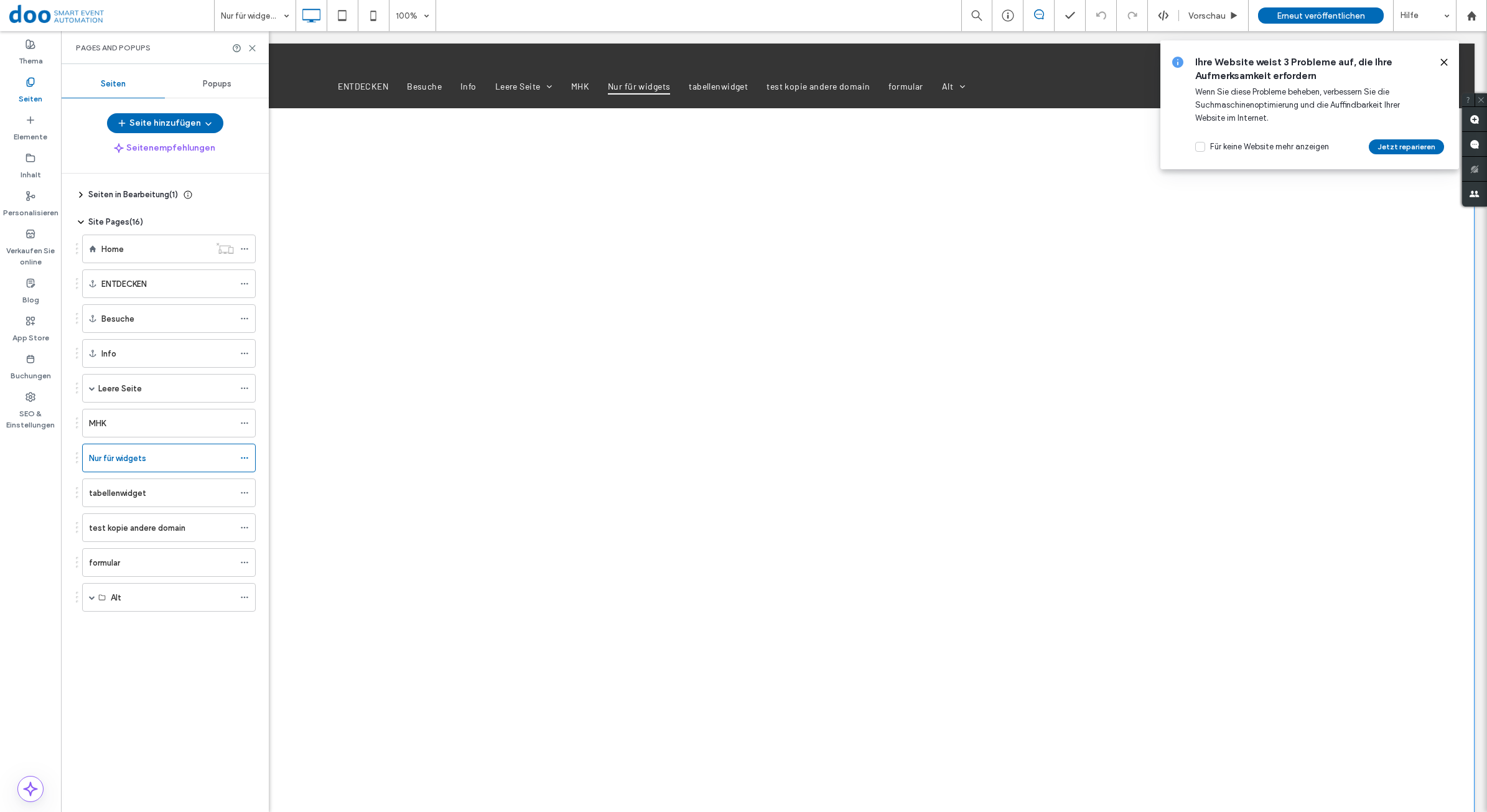
scroll to position [467, 0]
click at [573, 533] on span at bounding box center [774, 633] width 597 height 326
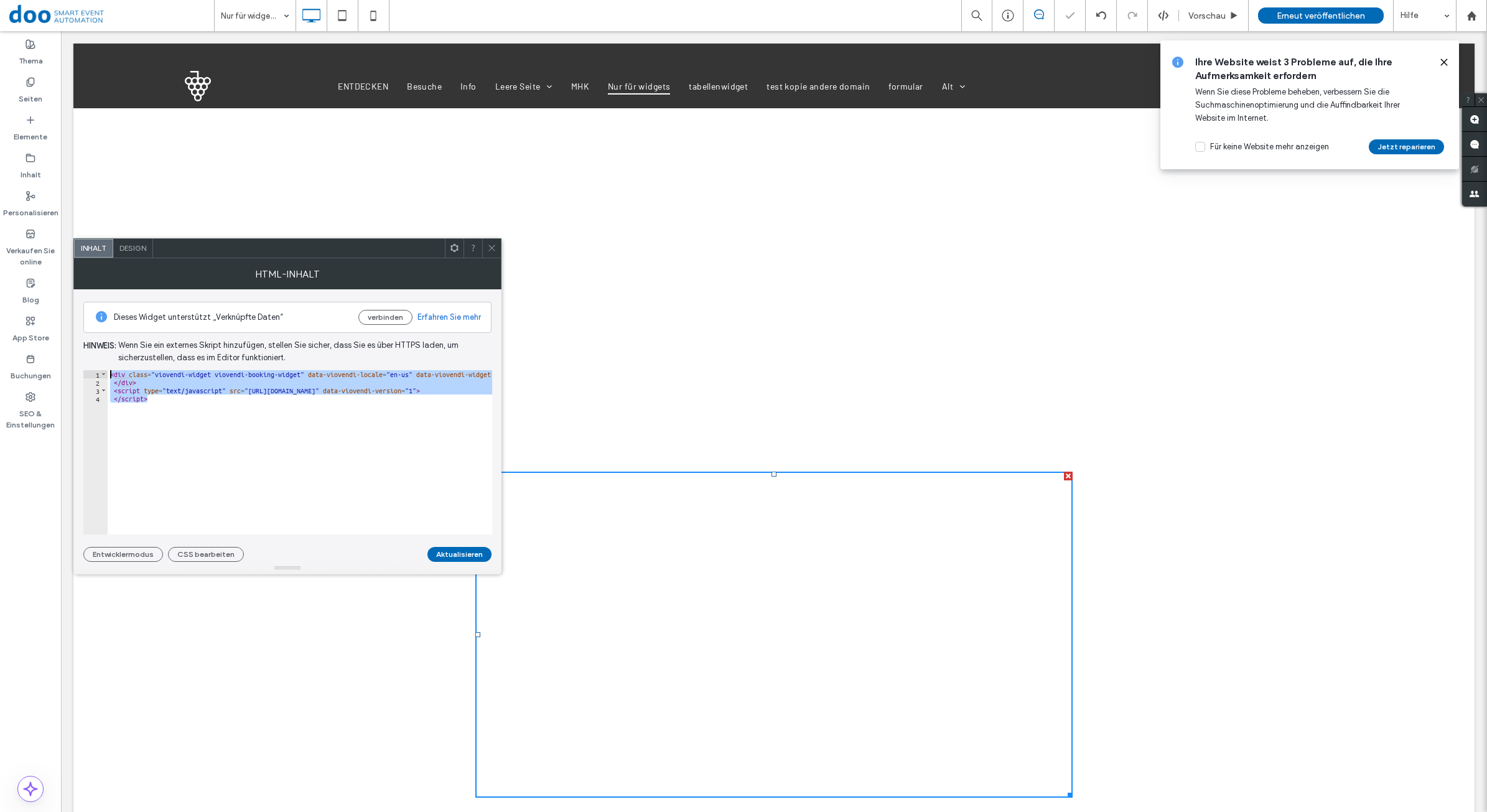
drag, startPoint x: 159, startPoint y: 402, endPoint x: 82, endPoint y: 340, distance: 98.9
click at [82, 340] on div "Dieses Widget unterstützt „Verknüpfte Daten“ verbinden Erfahren Sie mehr Hinwei…" at bounding box center [287, 425] width 428 height 273
paste textarea "Cursor at row 1"
type textarea "**********"
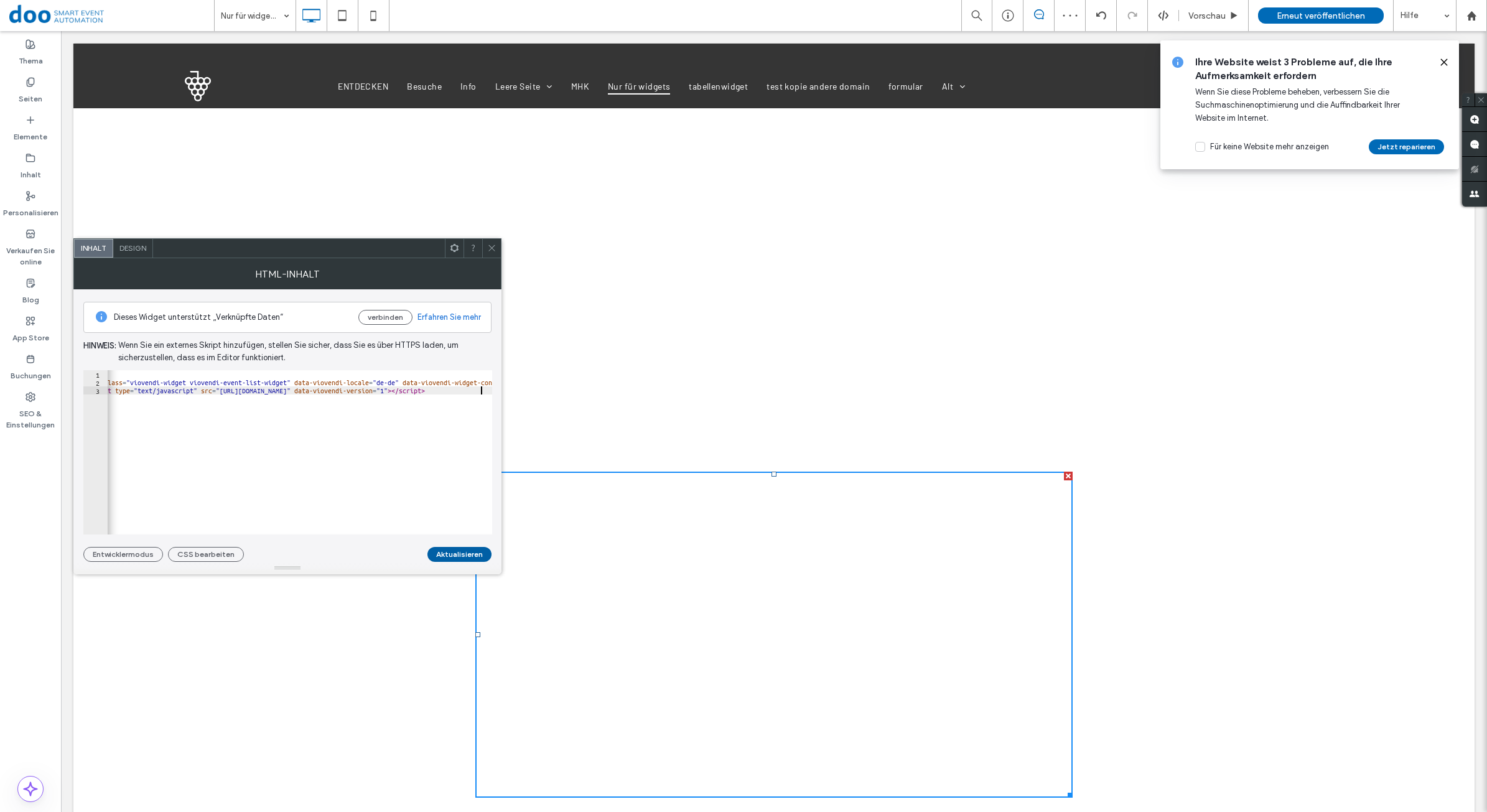
click at [465, 554] on button "Aktualisieren" at bounding box center [459, 554] width 64 height 15
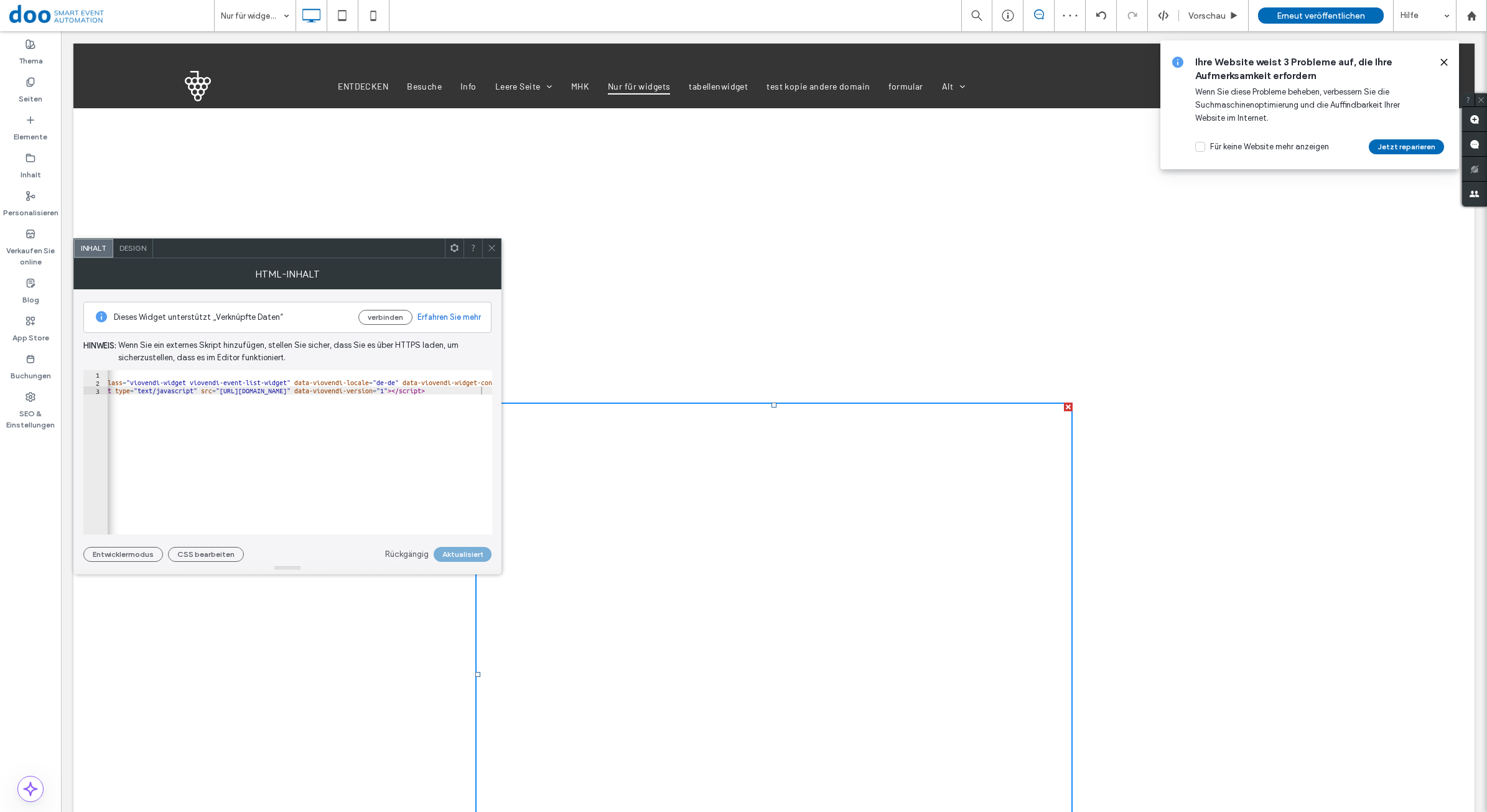
scroll to position [700, 0]
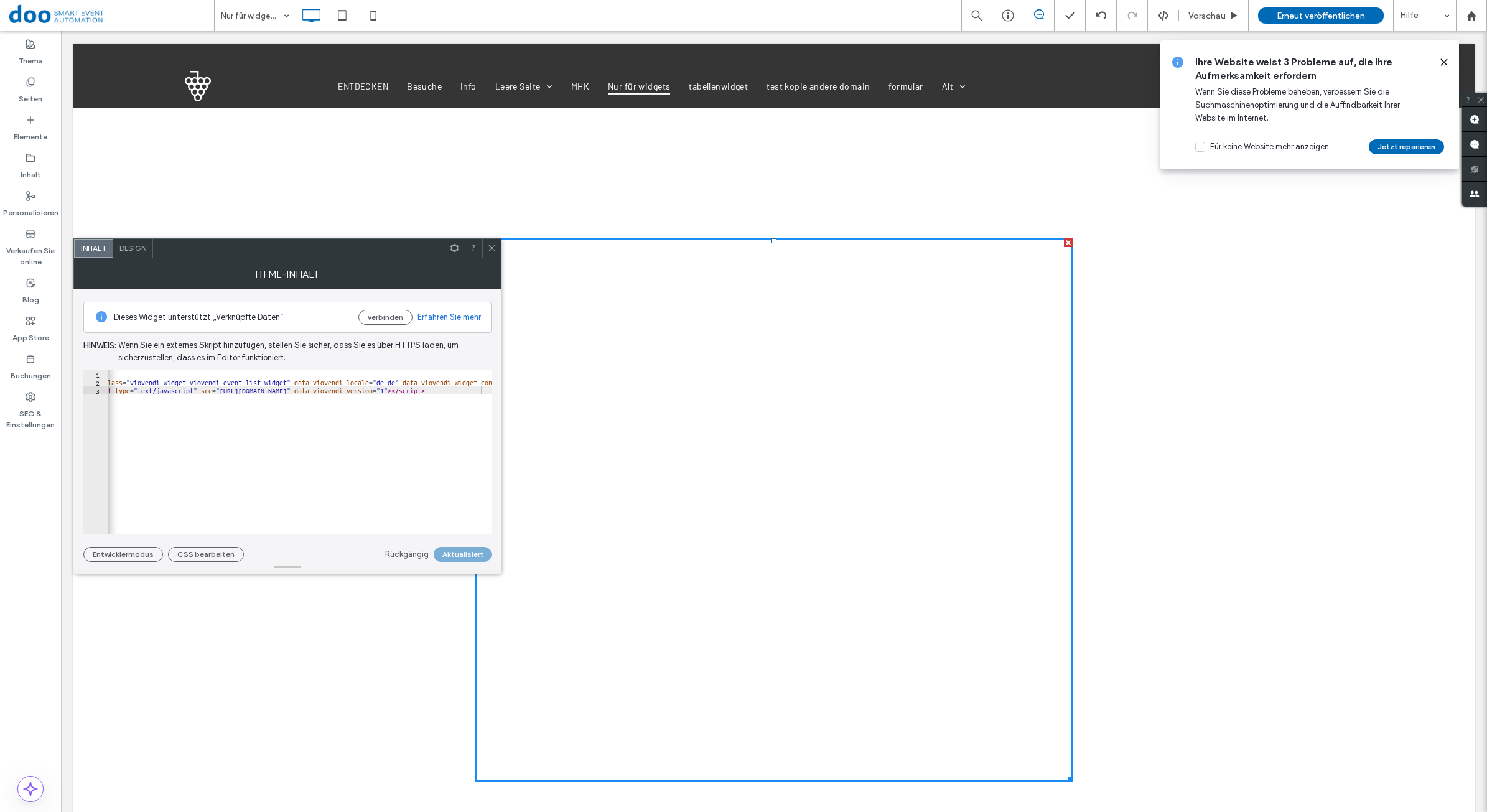
click at [493, 249] on icon at bounding box center [492, 248] width 9 height 9
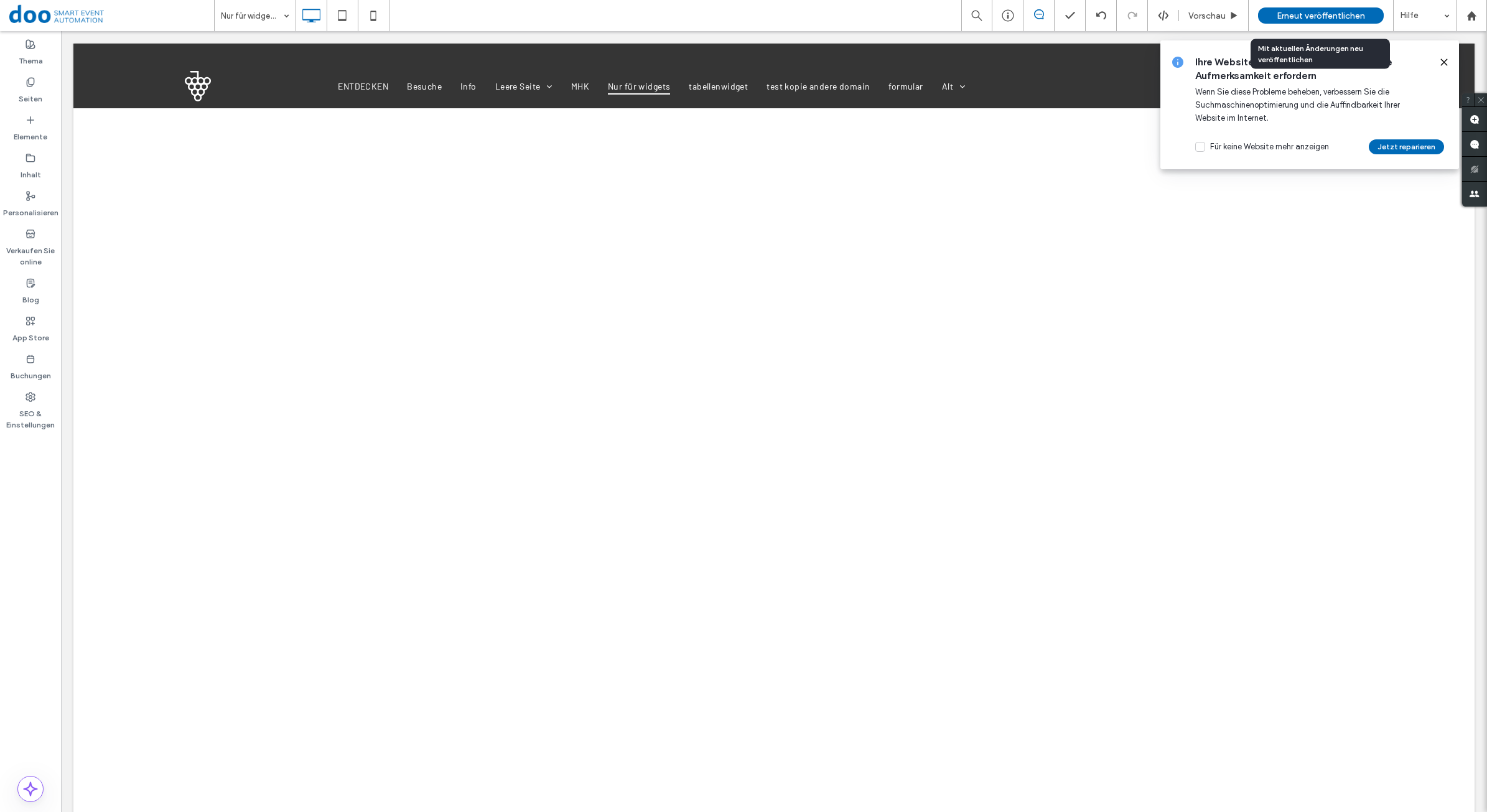
click at [1313, 14] on span "Erneut veröffentlichen" at bounding box center [1320, 16] width 88 height 11
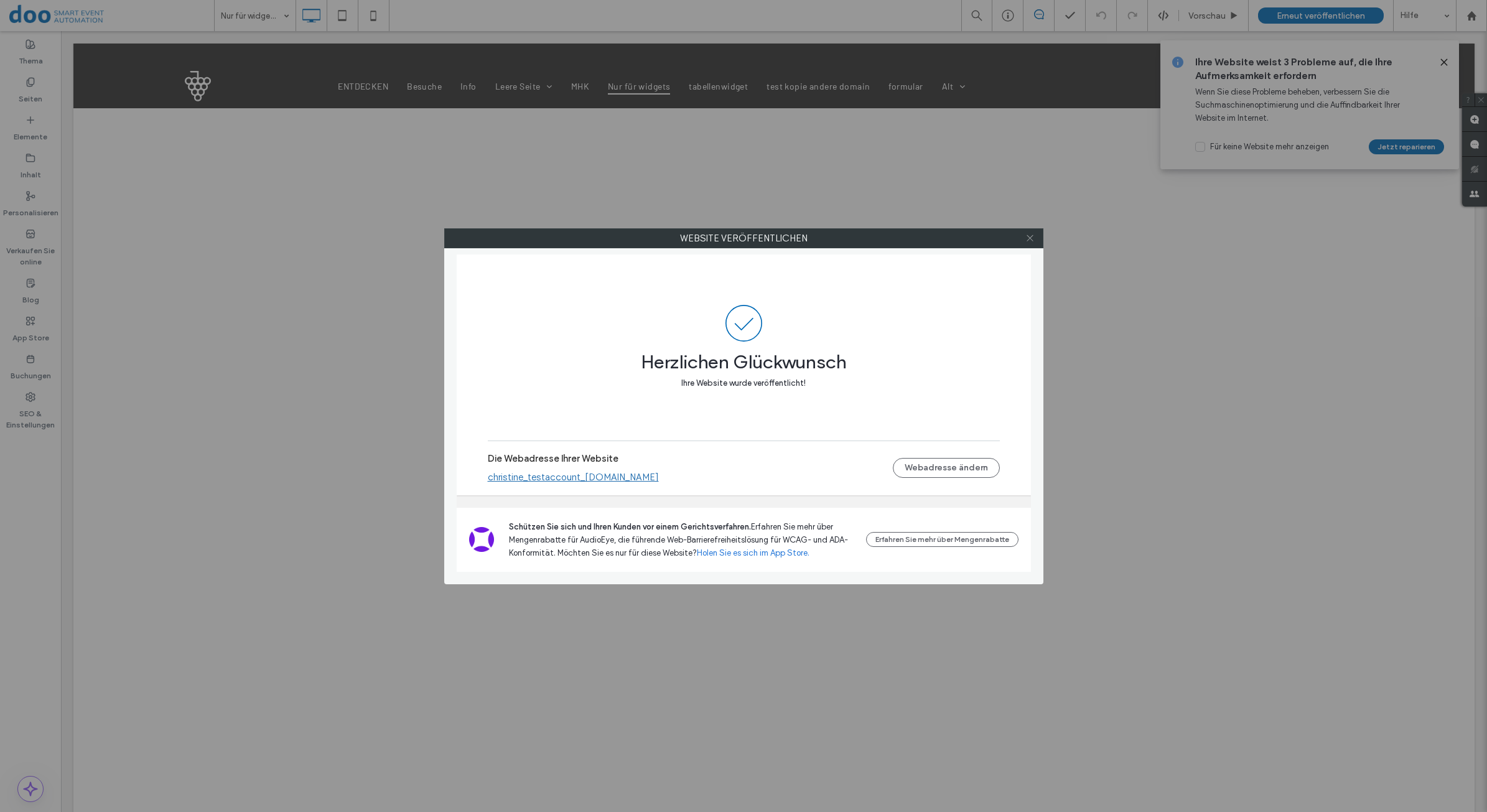
click at [1031, 234] on icon at bounding box center [1029, 238] width 9 height 9
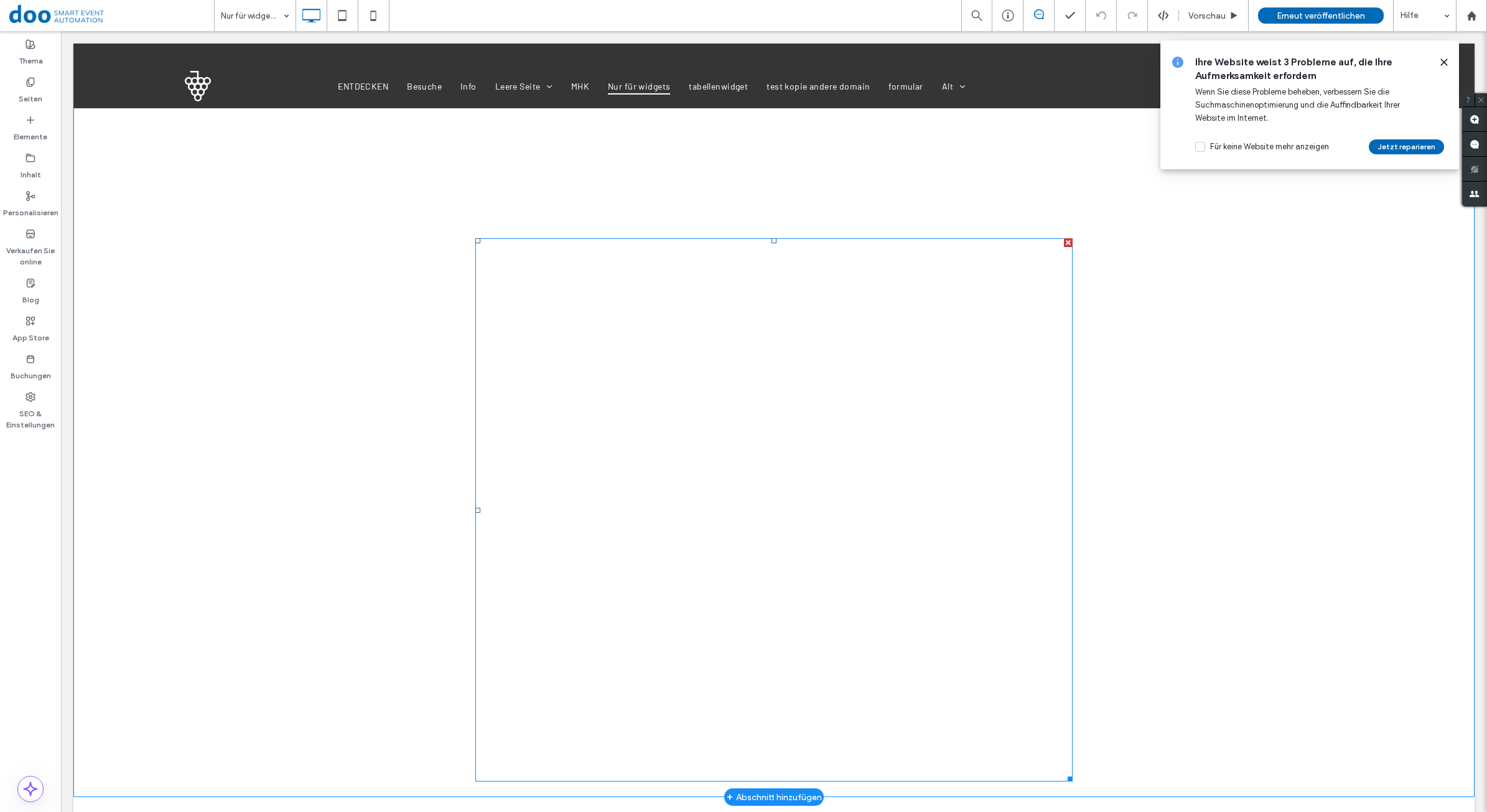
click at [608, 315] on span at bounding box center [774, 509] width 597 height 543
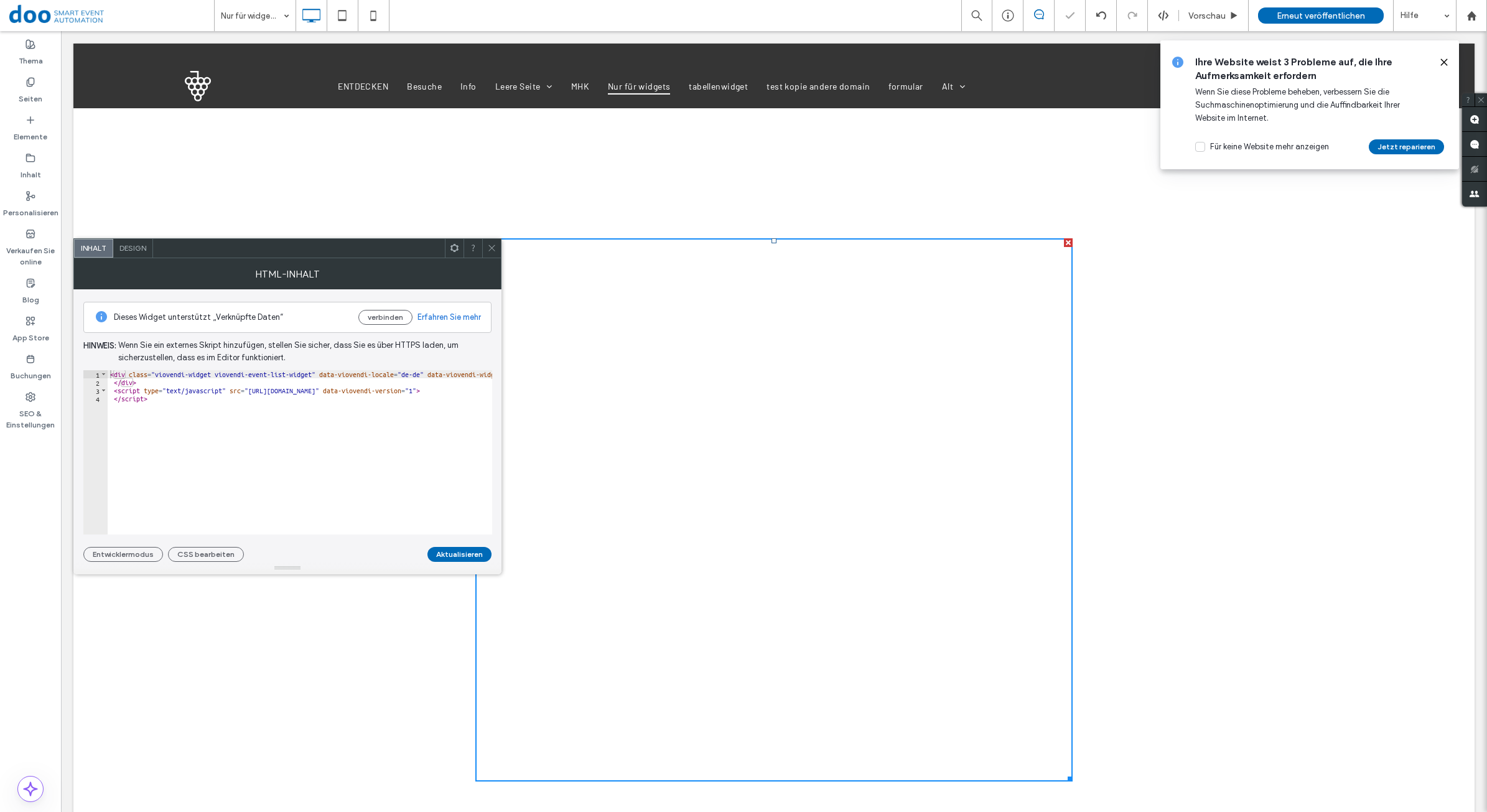
click at [157, 377] on div "< div class = "viovendi-widget viovendi-event-list-widget" data-viovendi-locale…" at bounding box center [424, 459] width 632 height 179
click at [484, 376] on div "< div class = "viovendi-widget viovendi-event-list-widget" data-viovendi-locale…" at bounding box center [300, 451] width 384 height 164
paste textarea "**********"
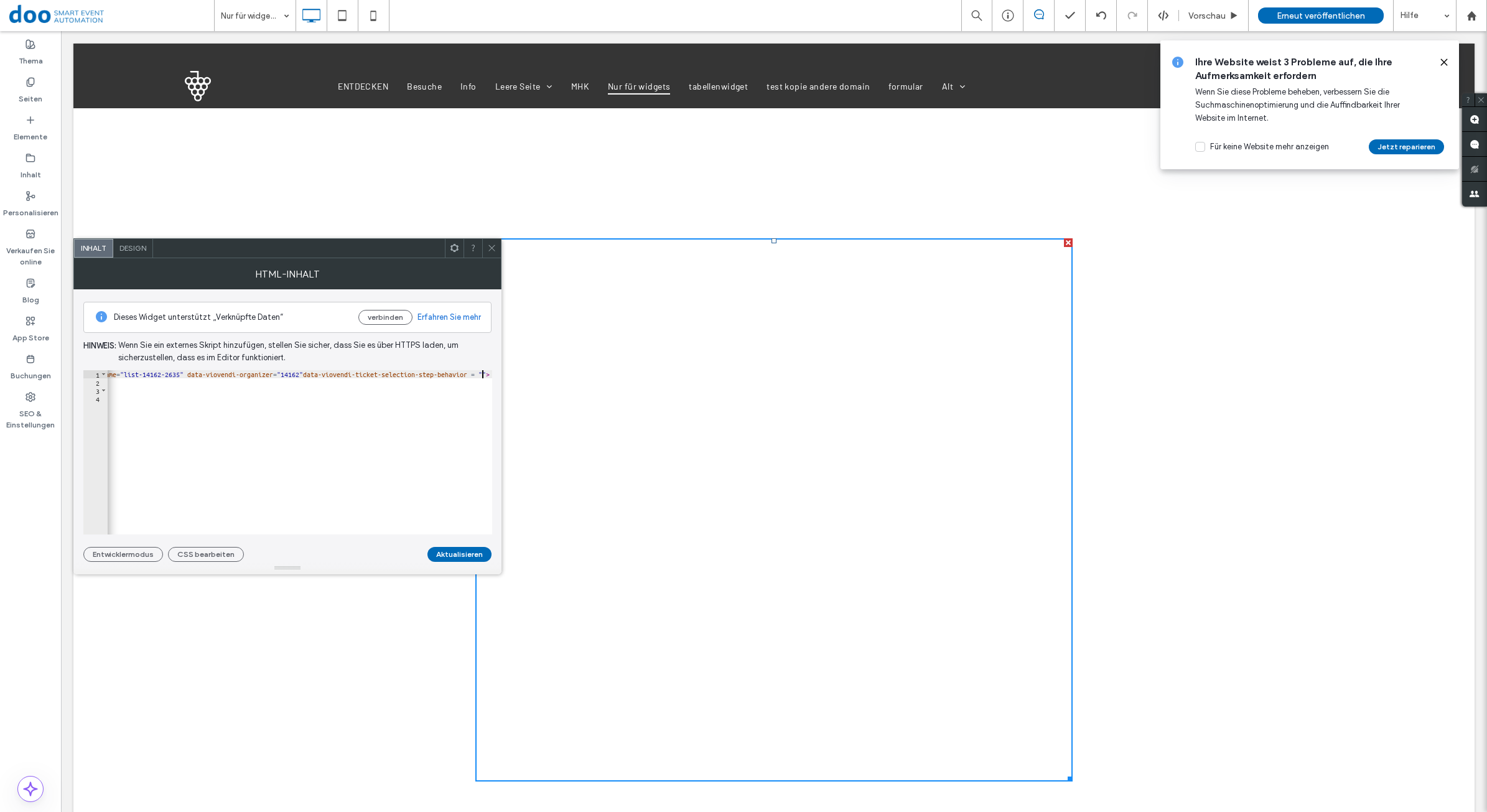
paste textarea "**********"
type textarea "**********"
drag, startPoint x: 468, startPoint y: 549, endPoint x: 485, endPoint y: 534, distance: 22.7
click at [468, 549] on button "Aktualisieren" at bounding box center [459, 554] width 64 height 15
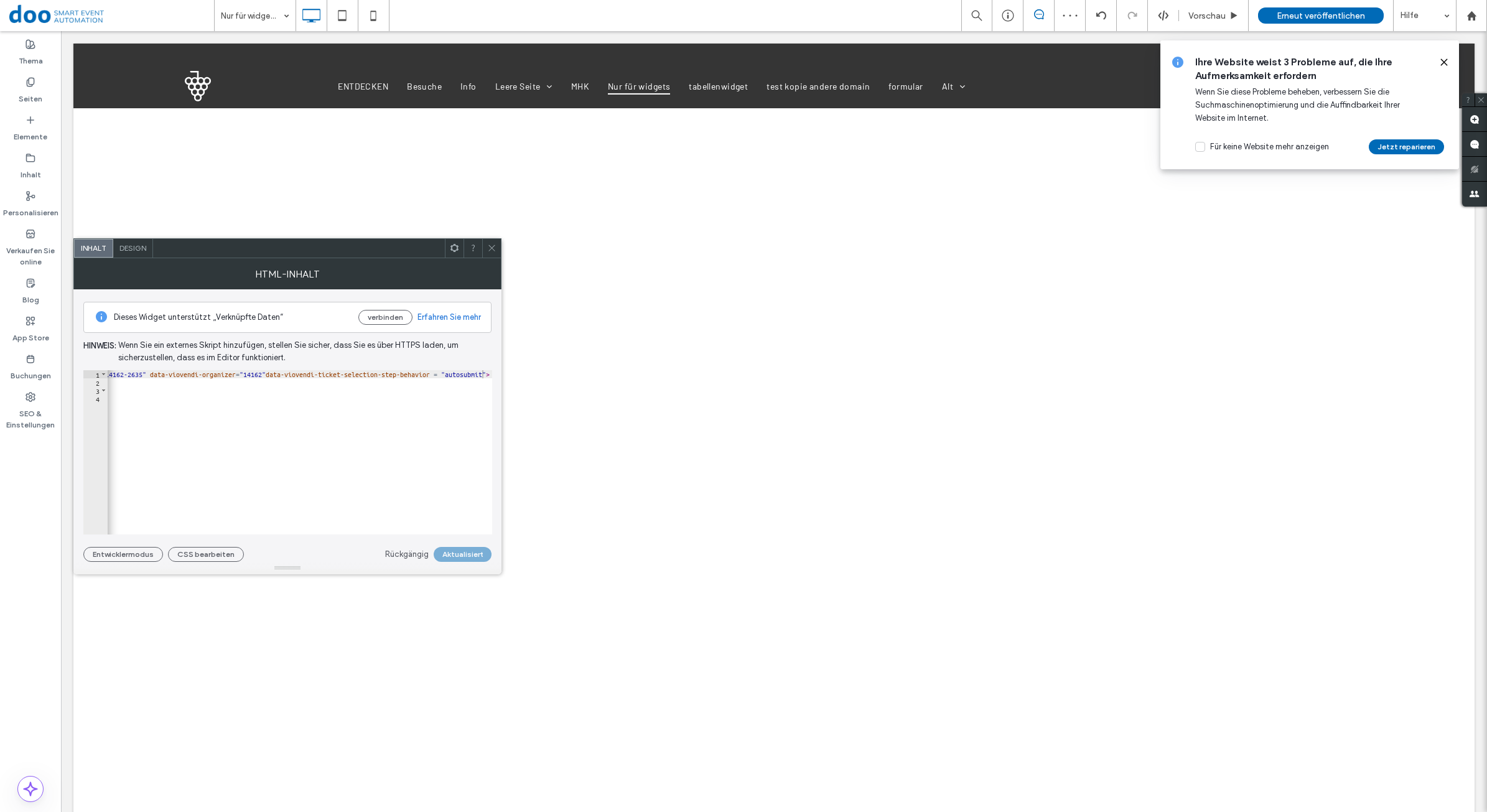
click at [1283, 11] on span "Erneut veröffentlichen" at bounding box center [1320, 16] width 88 height 11
